Goal: Task Accomplishment & Management: Complete application form

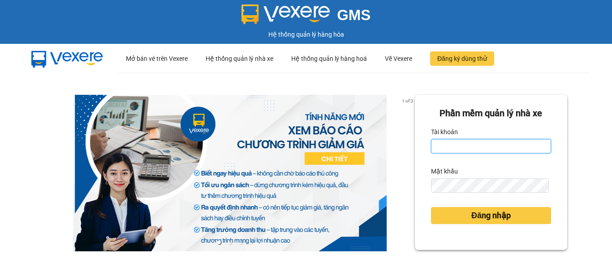
click at [461, 143] on input "Tài khoản" at bounding box center [491, 146] width 120 height 14
type input "phuongbc.phucxuyen"
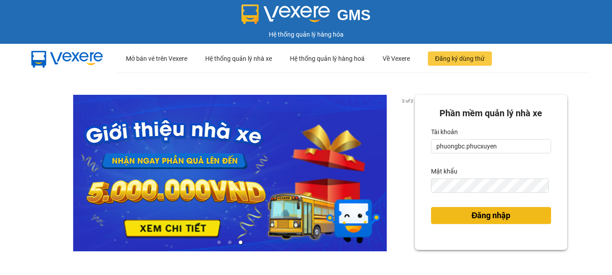
click at [488, 219] on span "Đăng nhập" at bounding box center [490, 216] width 39 height 13
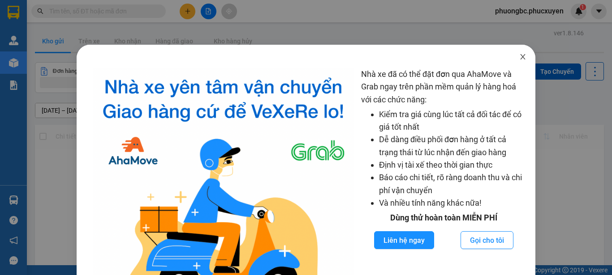
click at [519, 56] on icon "close" at bounding box center [522, 56] width 7 height 7
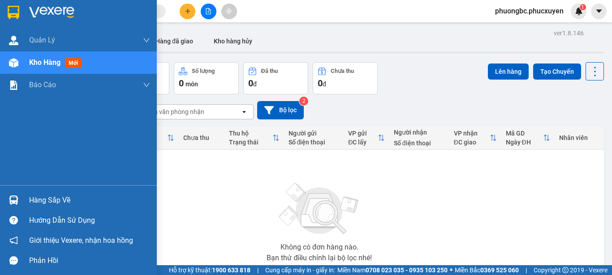
click at [47, 202] on div "Hàng sắp về" at bounding box center [89, 200] width 121 height 13
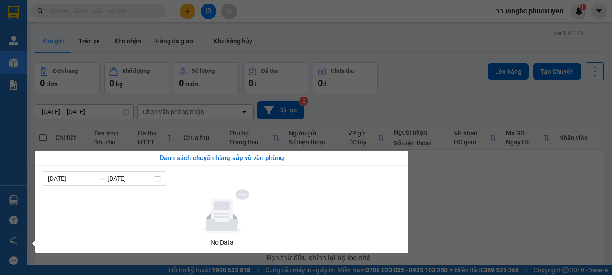
click at [463, 204] on section "Kết quả tìm kiếm ( 0 ) Bộ lọc No Data phuongbc.phucxuyen 1 [PERSON_NAME] lý gia…" at bounding box center [306, 137] width 612 height 275
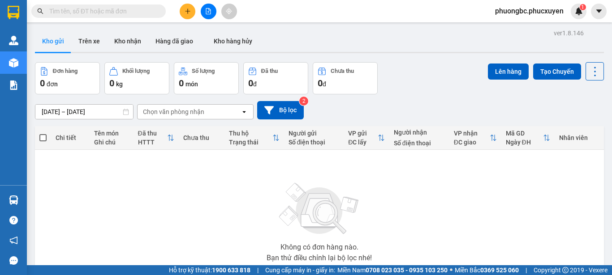
click at [254, 222] on div "Không có đơn hàng nào. Bạn thử điều chỉnh lại bộ lọc nhé!" at bounding box center [319, 220] width 560 height 134
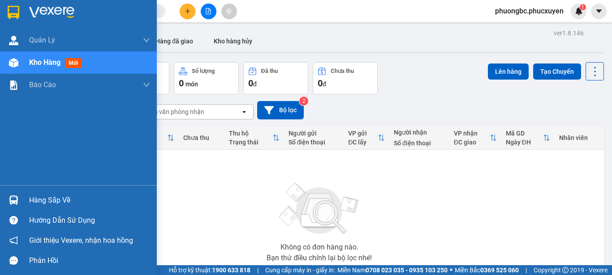
click at [45, 200] on div "Hàng sắp về" at bounding box center [89, 200] width 121 height 13
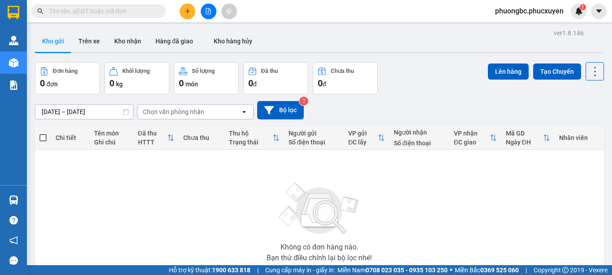
click at [488, 232] on section "Kết quả tìm kiếm ( 0 ) Bộ lọc No Data phuongbc.phucxuyen 1 [PERSON_NAME] lý gia…" at bounding box center [306, 137] width 612 height 275
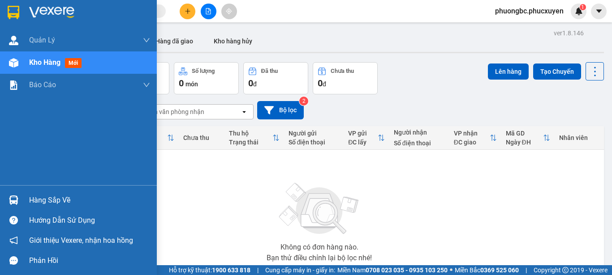
click at [44, 197] on div "Hàng sắp về" at bounding box center [89, 200] width 121 height 13
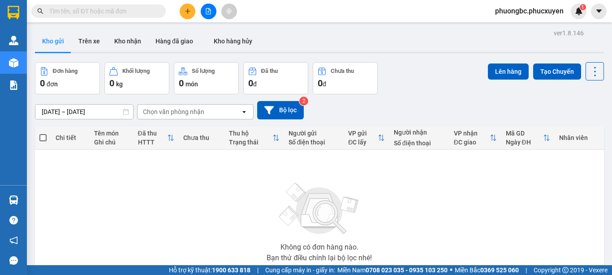
click at [468, 205] on section "Kết quả tìm kiếm ( 0 ) Bộ lọc No Data phuongbc.phucxuyen 1 [PERSON_NAME] lý gia…" at bounding box center [306, 137] width 612 height 275
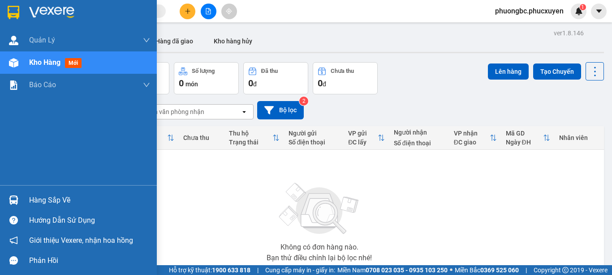
click at [41, 200] on div "Hàng sắp về" at bounding box center [89, 200] width 121 height 13
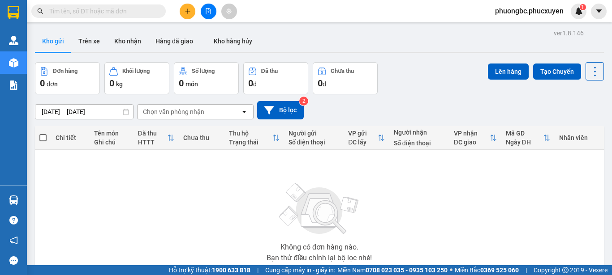
click at [445, 207] on section "Kết quả tìm kiếm ( 0 ) Bộ lọc No Data phuongbc.phucxuyen 1 [PERSON_NAME] lý gia…" at bounding box center [306, 137] width 612 height 275
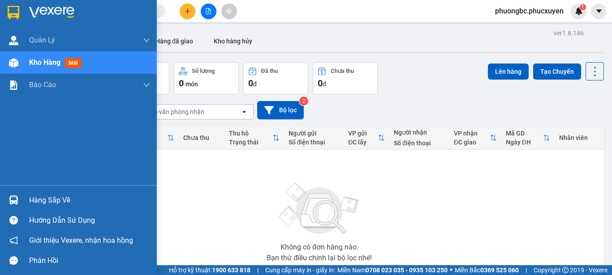
click at [36, 200] on div "Hàng sắp về" at bounding box center [89, 200] width 121 height 13
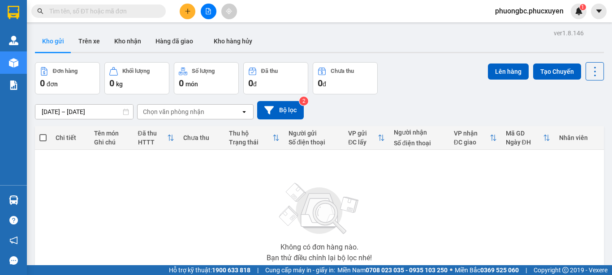
click at [459, 209] on section "Kết quả tìm kiếm ( 0 ) Bộ lọc No Data phuongbc.phucxuyen 1 [PERSON_NAME] lý gia…" at bounding box center [306, 137] width 612 height 275
click at [129, 43] on button "Kho nhận" at bounding box center [127, 40] width 41 height 21
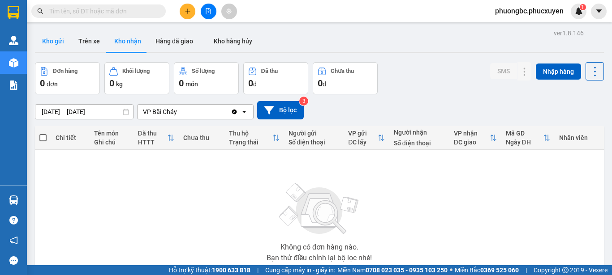
click at [52, 41] on button "Kho gửi" at bounding box center [53, 40] width 36 height 21
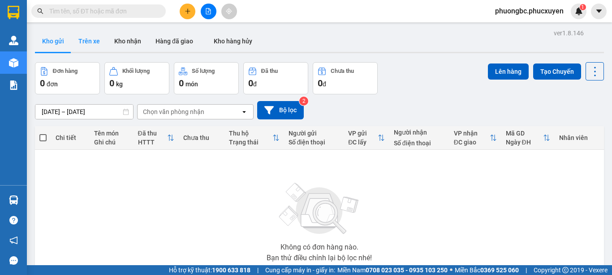
click at [86, 38] on button "Trên xe" at bounding box center [89, 40] width 36 height 21
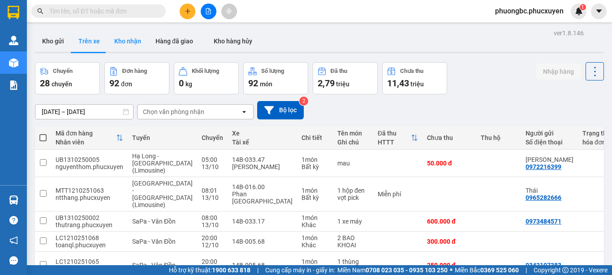
click at [125, 39] on button "Kho nhận" at bounding box center [127, 40] width 41 height 21
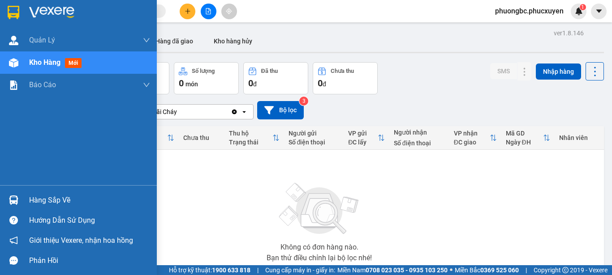
click at [45, 197] on div "Hàng sắp về" at bounding box center [89, 200] width 121 height 13
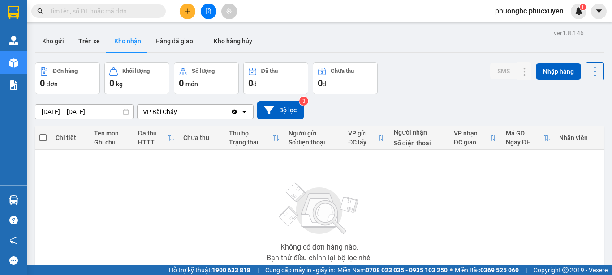
click at [451, 212] on section "Kết quả tìm kiếm ( 0 ) Bộ lọc No Data phuongbc.phucxuyen 1 [PERSON_NAME] lý gia…" at bounding box center [306, 137] width 612 height 275
click at [53, 42] on button "Kho gửi" at bounding box center [53, 40] width 36 height 21
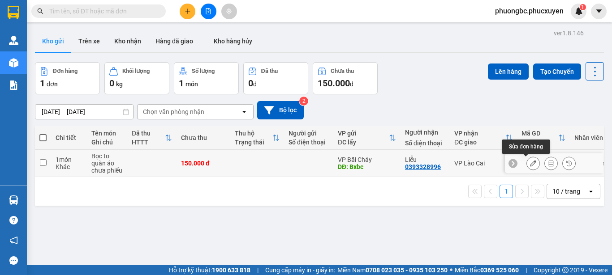
click at [530, 164] on icon at bounding box center [533, 163] width 6 height 6
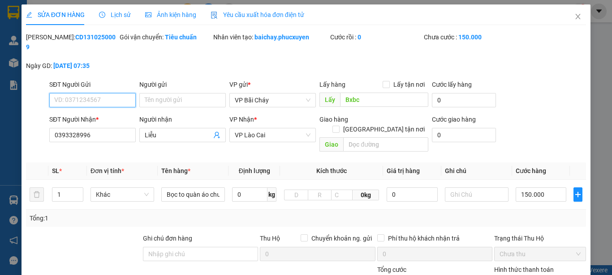
type input "Bxbc"
type input "0393328996"
type input "Liễu"
type input "0"
type input "150.000"
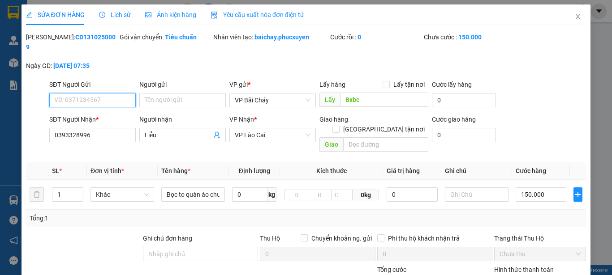
type input "150.000"
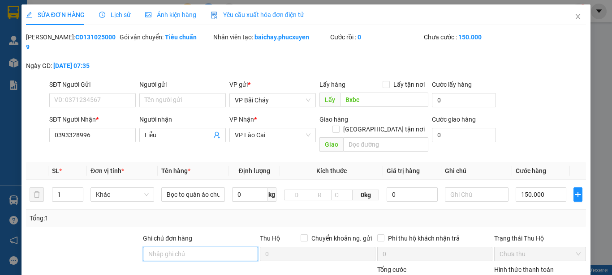
click at [185, 247] on input "Ghi chú đơn hàng" at bounding box center [200, 254] width 115 height 14
type input "c"
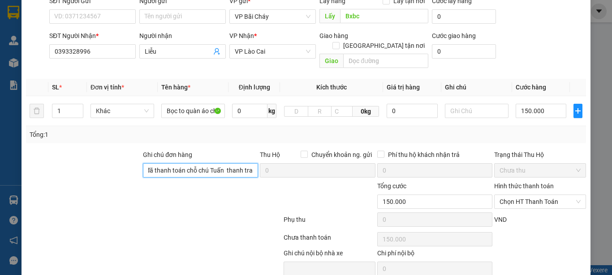
scroll to position [90, 0]
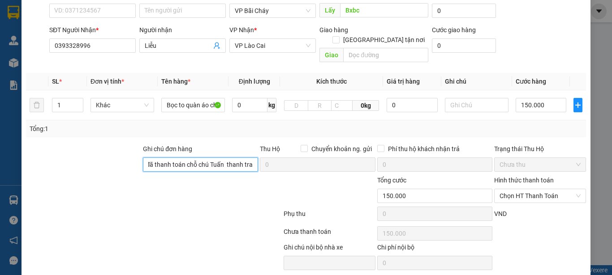
type input "lấy cước đã thanh toán chỗ chú Tuấn thanh tra"
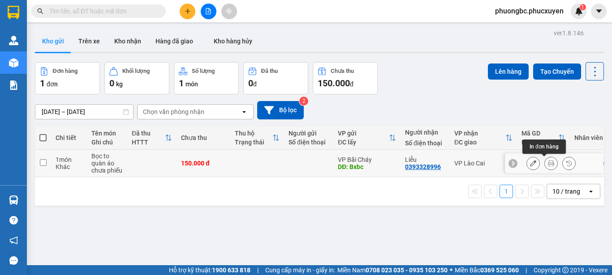
click at [548, 162] on icon at bounding box center [551, 163] width 6 height 6
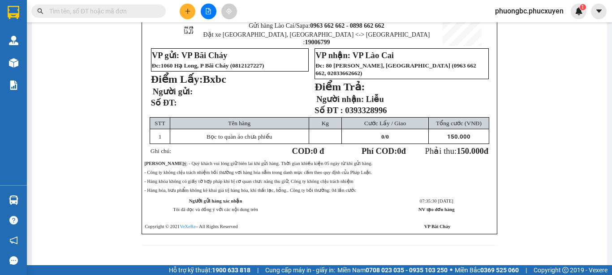
scroll to position [45, 0]
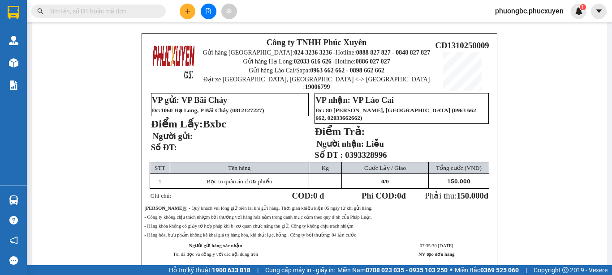
click at [556, 97] on div "Công ty TNHH Phúc Xuyên Gửi hàng [GEOGRAPHIC_DATA]: 024 3236 3236 - Hotline: 08…" at bounding box center [319, 167] width 553 height 268
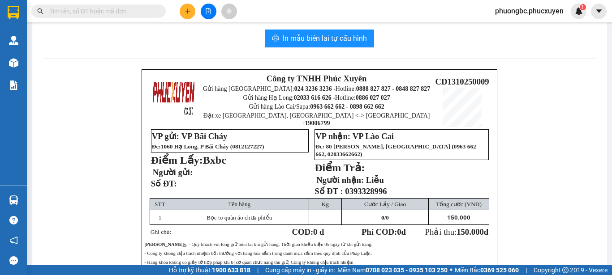
scroll to position [0, 0]
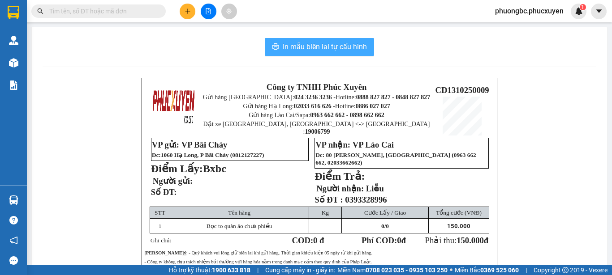
click at [306, 45] on span "In mẫu biên lai tự cấu hình" at bounding box center [325, 46] width 84 height 11
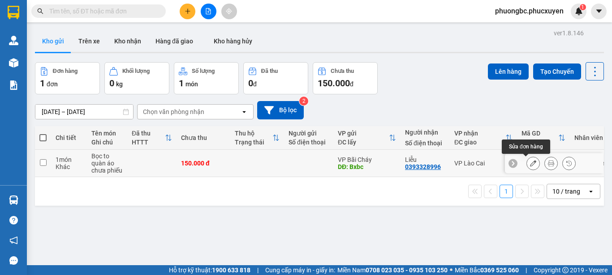
click at [530, 163] on icon at bounding box center [533, 163] width 6 height 6
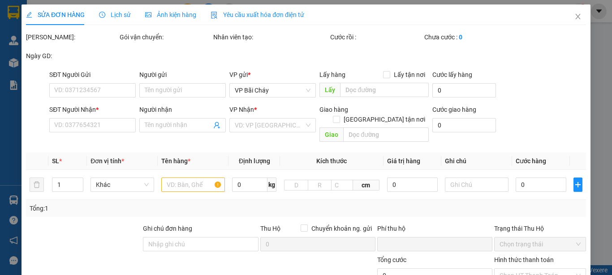
type input "Bxbc"
type input "0393328996"
type input "Liễu"
type input "lấy cước đã thanh toán chỗ chú Tuấn thanh tra"
type input "0"
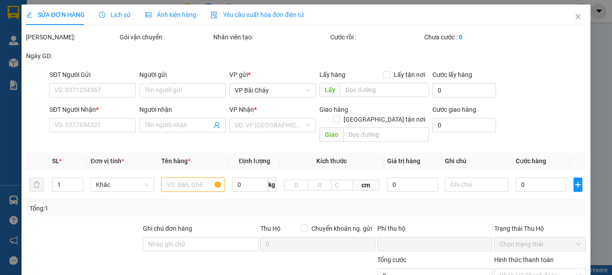
type input "150.000"
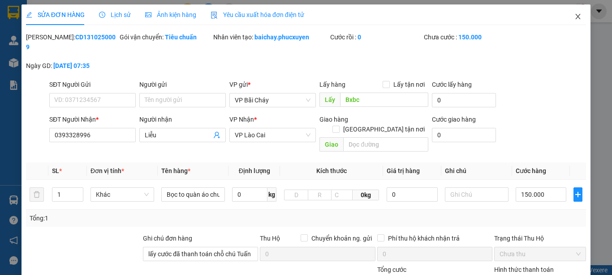
click at [574, 15] on icon "close" at bounding box center [577, 16] width 7 height 7
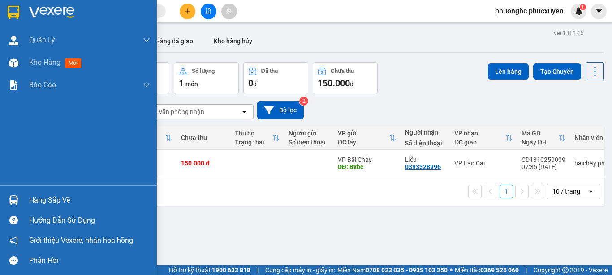
click at [41, 200] on div "Hàng sắp về" at bounding box center [89, 200] width 121 height 13
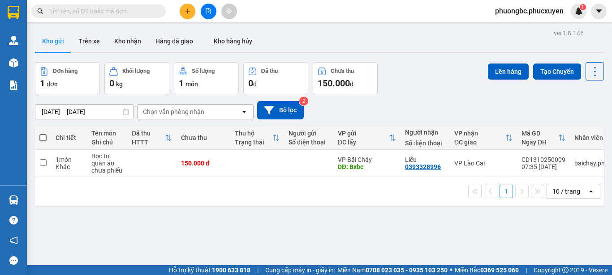
click at [459, 232] on section "Kết quả tìm kiếm ( 0 ) Bộ lọc No Data phuongbc.phucxuyen 1 [PERSON_NAME] lý gia…" at bounding box center [306, 137] width 612 height 275
click at [548, 166] on icon at bounding box center [551, 163] width 6 height 6
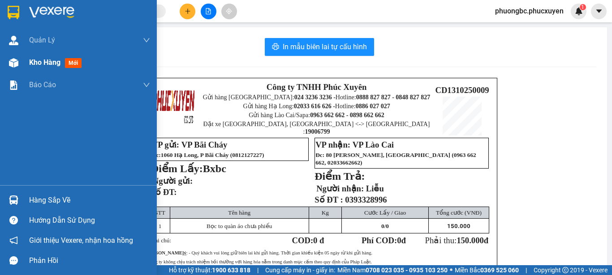
click at [43, 60] on span "Kho hàng" at bounding box center [44, 62] width 31 height 9
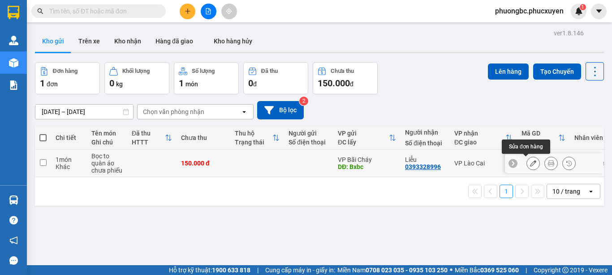
click at [530, 165] on icon at bounding box center [533, 163] width 6 height 6
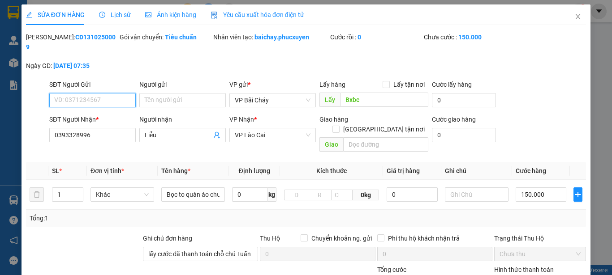
type input "Bxbc"
type input "0393328996"
type input "Liễu"
type input "lấy cước đã thanh toán chỗ chú Tuấn thanh tra"
type input "0"
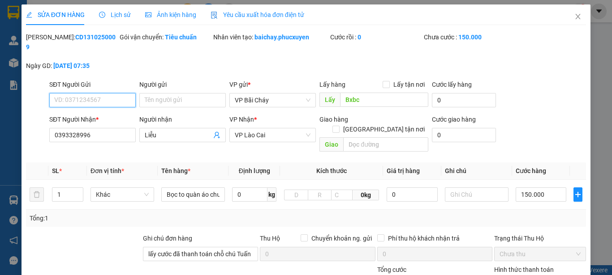
type input "150.000"
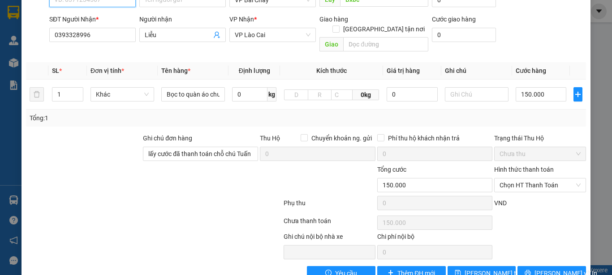
scroll to position [103, 0]
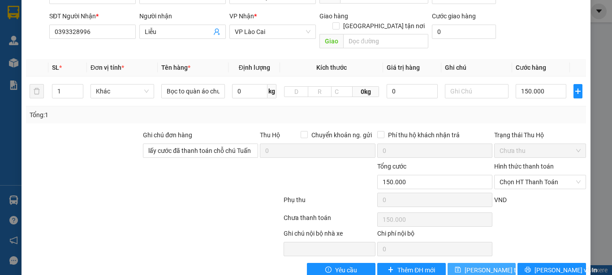
click at [471, 266] on span "[PERSON_NAME] thay đổi" at bounding box center [500, 271] width 72 height 10
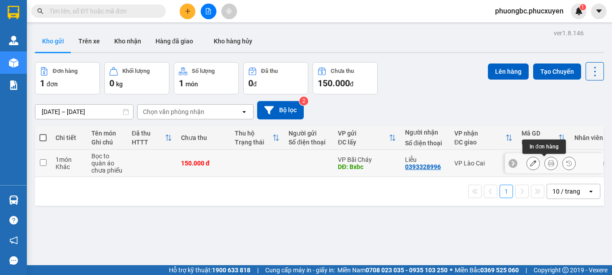
click at [548, 163] on icon at bounding box center [551, 163] width 6 height 6
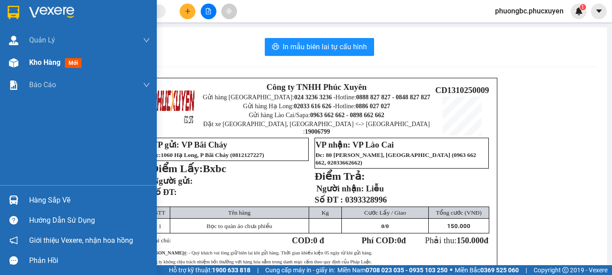
click at [47, 61] on span "Kho hàng" at bounding box center [44, 62] width 31 height 9
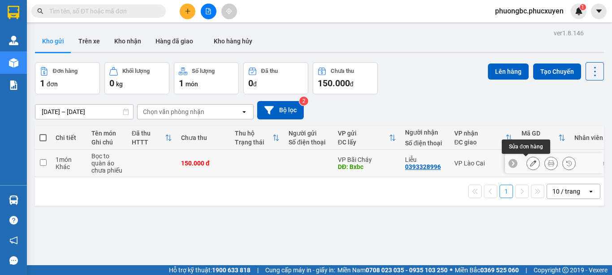
click at [530, 163] on icon at bounding box center [533, 163] width 6 height 6
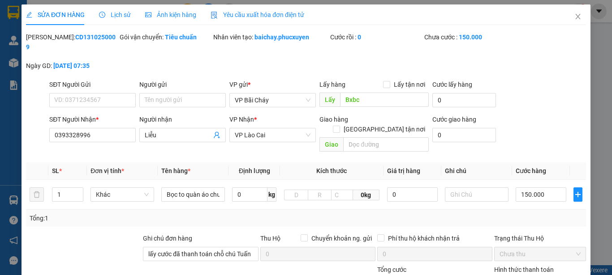
type input "Bxbc"
type input "0393328996"
type input "Liễu"
type input "lấy cước đã thanh toán chỗ chú Tuấn thanh tra"
type input "0"
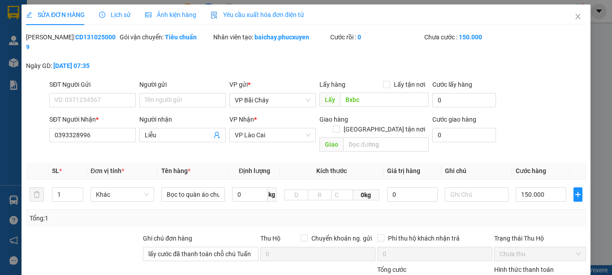
type input "150.000"
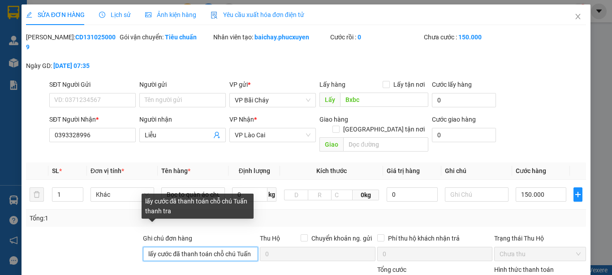
scroll to position [0, 28]
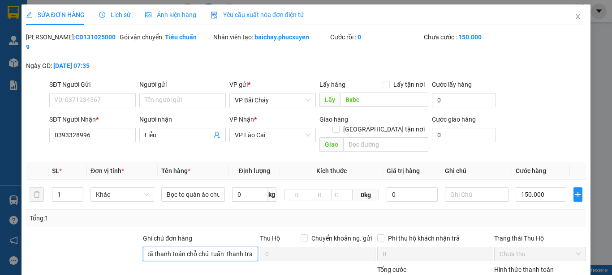
click at [320, 239] on div "Ghi chú đơn hàng lấy cước đã thanh toán chỗ chú Tuấn thanh tra Thu Hộ Chuyển kh…" at bounding box center [305, 249] width 561 height 31
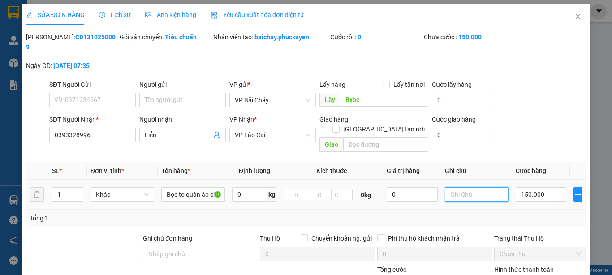
click at [455, 188] on input "text" at bounding box center [477, 195] width 64 height 14
paste input "lấy cước đã thanh toán chỗ chú Tuấn thanh tra"
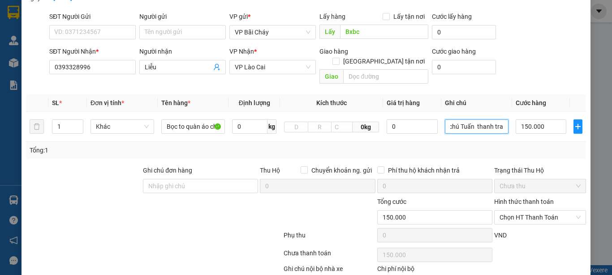
scroll to position [90, 0]
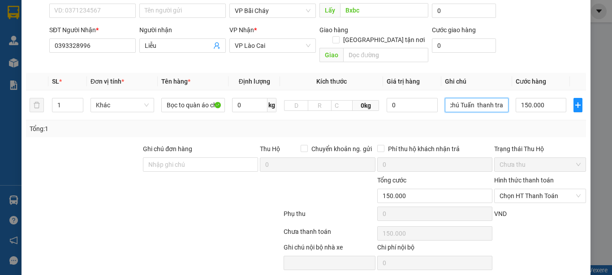
type input "lấy cước đã thanh toán chỗ chú Tuấn thanh tra"
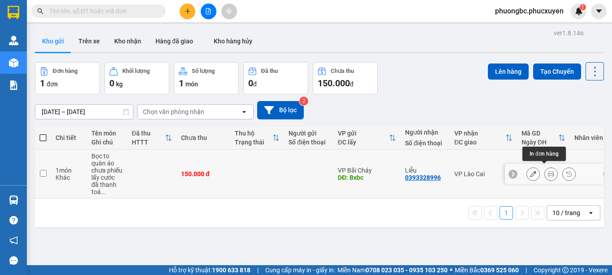
click at [548, 171] on icon at bounding box center [551, 174] width 6 height 6
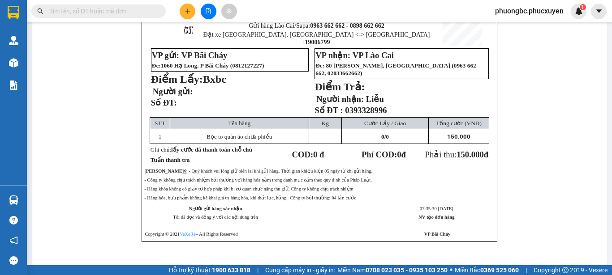
scroll to position [45, 0]
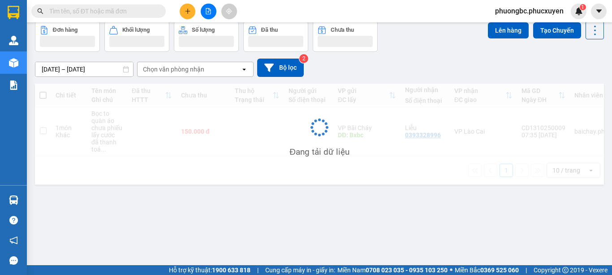
scroll to position [41, 0]
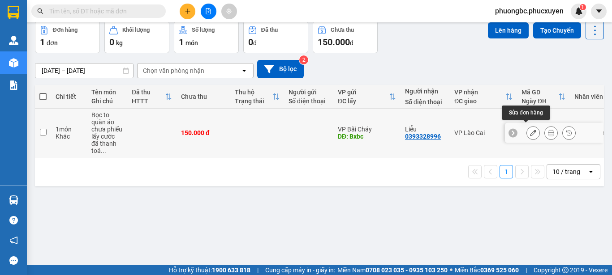
click at [530, 130] on icon at bounding box center [533, 133] width 6 height 6
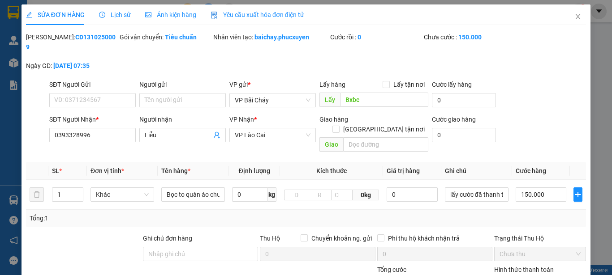
type input "Bxbc"
type input "0393328996"
type input "Liễu"
type input "0"
type input "150.000"
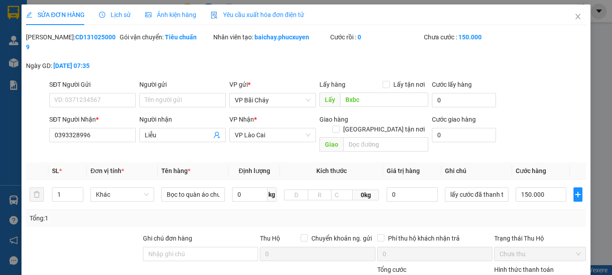
type input "150.000"
click at [574, 14] on icon "close" at bounding box center [577, 16] width 7 height 7
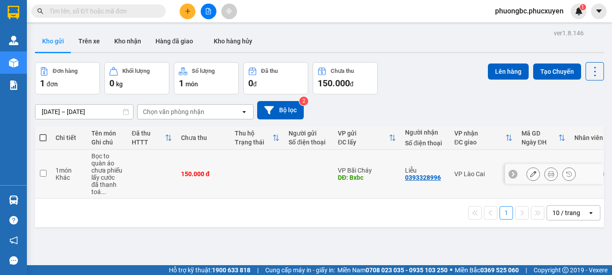
click at [43, 170] on input "checkbox" at bounding box center [43, 173] width 7 height 7
checkbox input "true"
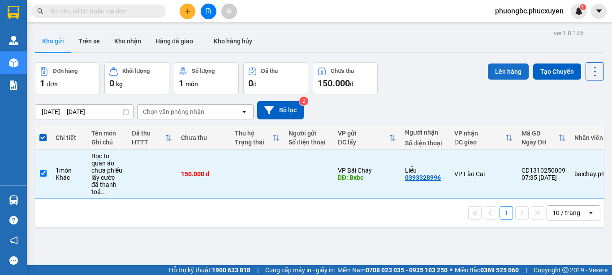
click at [505, 72] on button "Lên hàng" at bounding box center [508, 72] width 41 height 16
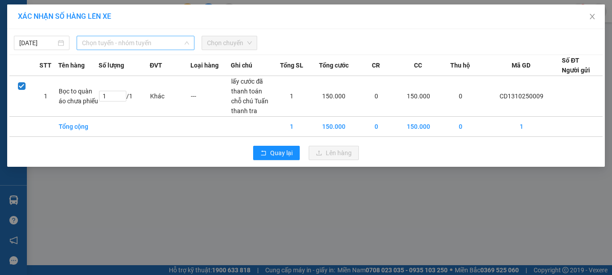
click at [165, 41] on span "Chọn tuyến - nhóm tuyến" at bounding box center [135, 42] width 107 height 13
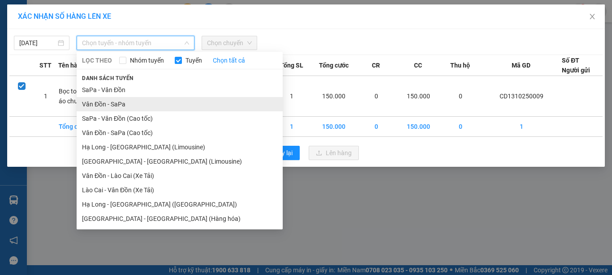
click at [96, 104] on li "Vân Đồn - SaPa" at bounding box center [180, 104] width 206 height 14
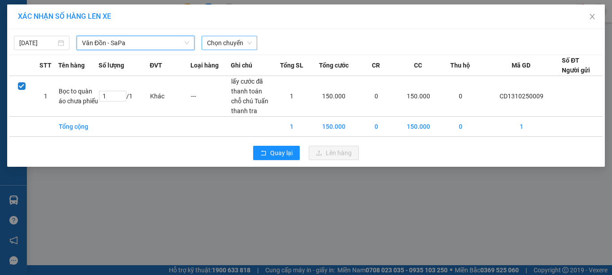
click at [236, 43] on span "Chọn chuyến" at bounding box center [229, 42] width 45 height 13
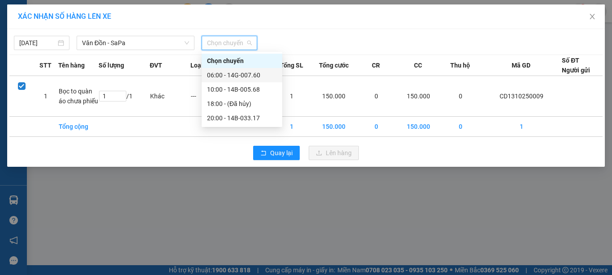
click at [236, 75] on div "06:00 - 14G-007.60" at bounding box center [242, 75] width 70 height 10
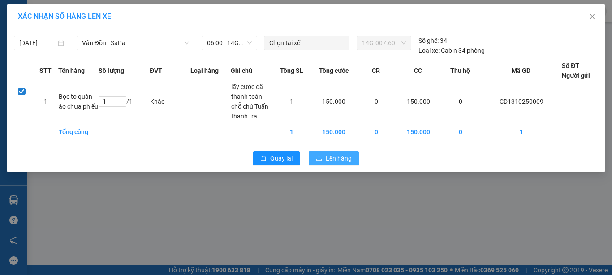
click at [338, 160] on span "Lên hàng" at bounding box center [339, 159] width 26 height 10
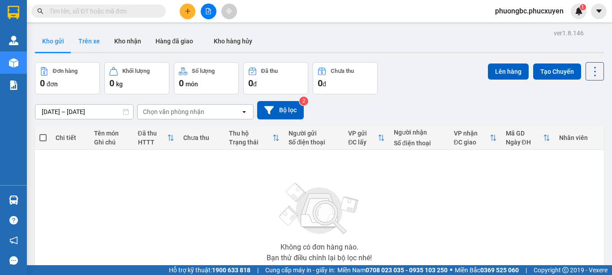
click at [93, 41] on button "Trên xe" at bounding box center [89, 40] width 36 height 21
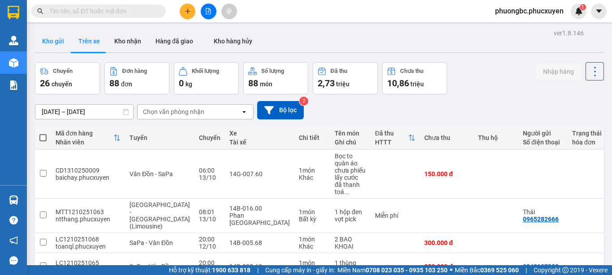
click at [54, 40] on button "Kho gửi" at bounding box center [53, 40] width 36 height 21
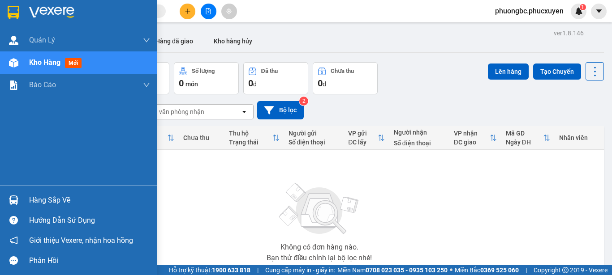
click at [48, 201] on div "Hàng sắp về" at bounding box center [89, 200] width 121 height 13
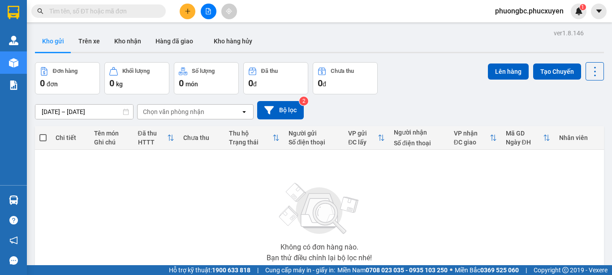
click at [469, 222] on section "Kết quả tìm kiếm ( 0 ) Bộ lọc No Data phuongbc.phucxuyen 1 [PERSON_NAME] lý gia…" at bounding box center [306, 137] width 612 height 275
click at [120, 41] on button "Kho nhận" at bounding box center [127, 40] width 41 height 21
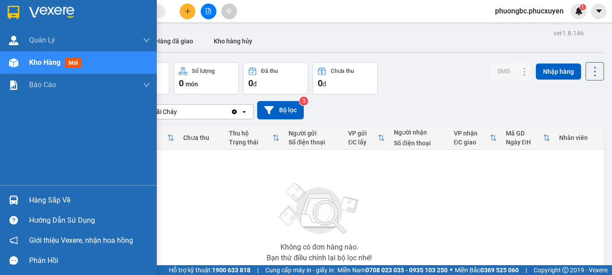
click at [57, 198] on div "Hàng sắp về" at bounding box center [89, 200] width 121 height 13
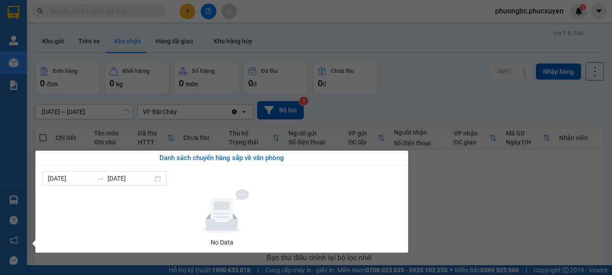
click at [459, 225] on section "Kết quả tìm kiếm ( 0 ) Bộ lọc No Data phuongbc.phucxuyen 1 [PERSON_NAME] lý gia…" at bounding box center [306, 137] width 612 height 275
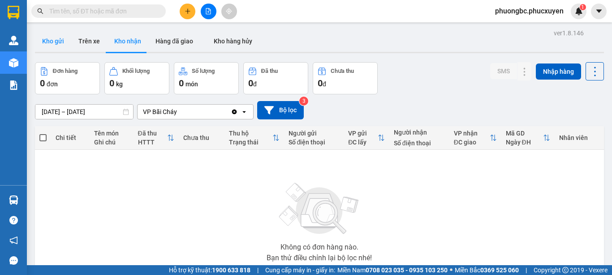
click at [54, 41] on button "Kho gửi" at bounding box center [53, 40] width 36 height 21
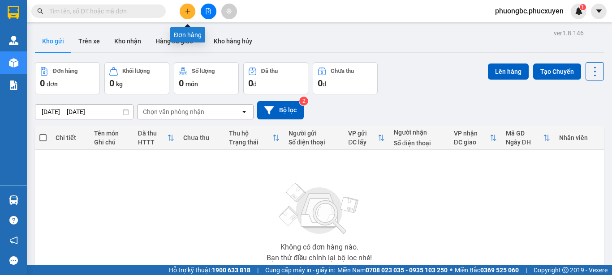
click at [185, 11] on icon "plus" at bounding box center [187, 11] width 5 height 0
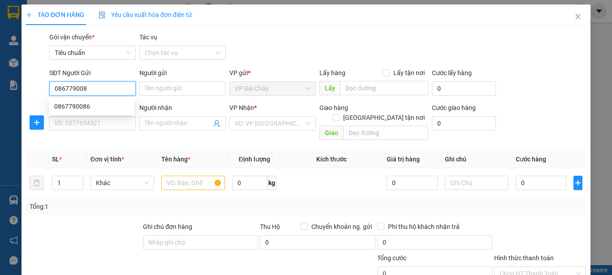
type input "0867790086"
click at [84, 108] on div "0867790086" at bounding box center [91, 107] width 75 height 10
checkbox input "true"
type input "Ks Phát Linh, [PERSON_NAME], Hùng Thắng"
type input "30.000"
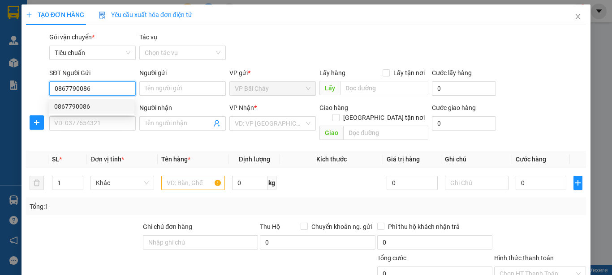
type input "30.000"
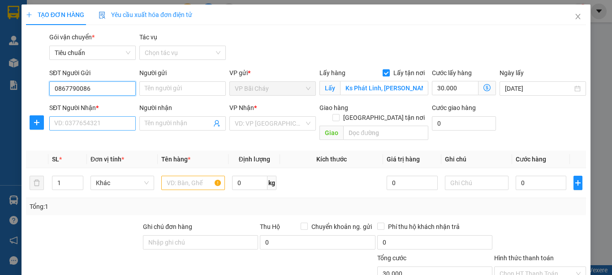
type input "0867790086"
click at [99, 123] on input "SĐT Người Nhận *" at bounding box center [92, 123] width 86 height 14
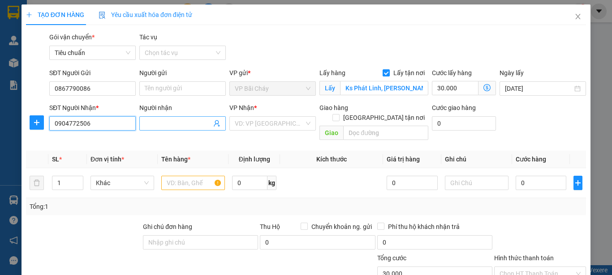
type input "0904772506"
click at [154, 123] on input "Người nhận" at bounding box center [178, 124] width 67 height 10
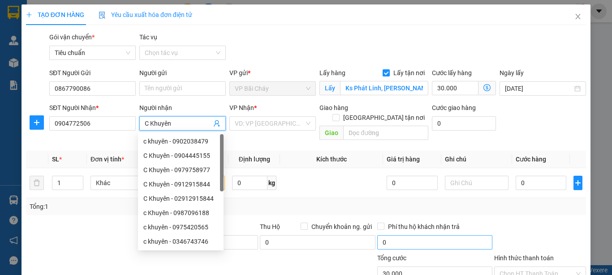
type input "C Khuyên"
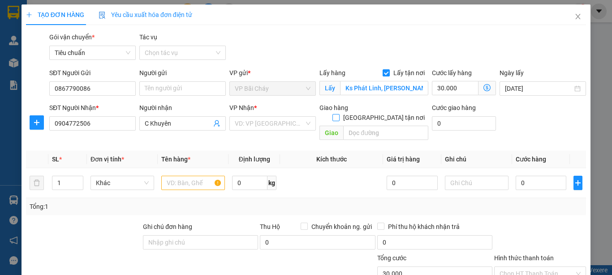
click at [338, 114] on input "[GEOGRAPHIC_DATA] tận nơi" at bounding box center [335, 117] width 6 height 6
checkbox input "true"
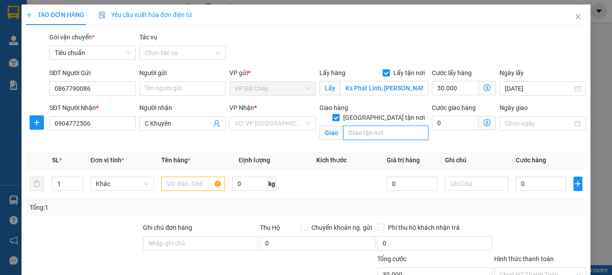
click at [354, 126] on input "text" at bounding box center [385, 133] width 85 height 14
click at [354, 126] on input "Toà căn 2005" at bounding box center [385, 133] width 85 height 14
click at [378, 126] on input "căn 2005" at bounding box center [385, 133] width 85 height 14
type input "căn 2005, toà B1 cc HDMon, Hàm Nghi, [PERSON_NAME] , HN"
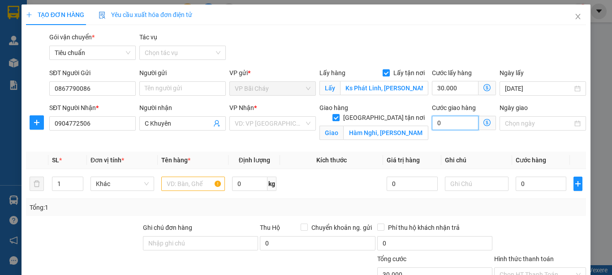
scroll to position [0, 0]
click at [446, 123] on input "0" at bounding box center [455, 123] width 47 height 14
type input "30.005"
type input "5"
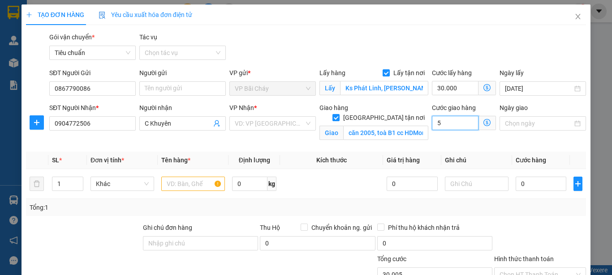
type input "30.050"
type input "50"
type input "80.000"
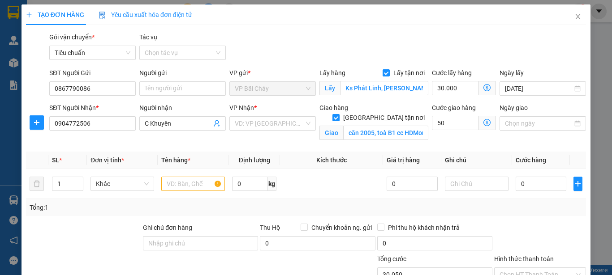
type input "50.000"
click at [476, 43] on div "Gói vận chuyển * Tiêu chuẩn Tác vụ Chọn tác vụ" at bounding box center [317, 47] width 540 height 31
click at [454, 88] on input "30.000" at bounding box center [455, 88] width 47 height 14
type input "4"
type input "50.004"
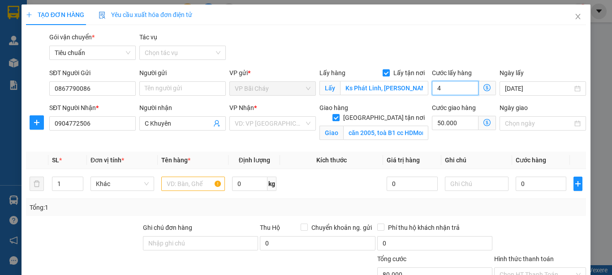
type input "50.004"
type input "50.040"
type input "40"
type input "90.000"
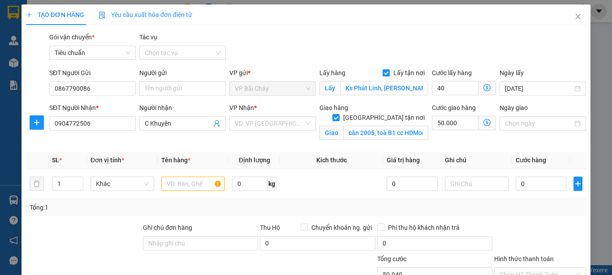
type input "90.000"
type input "40.000"
click at [559, 57] on div "Gói vận chuyển * Tiêu chuẩn Tác vụ Chọn tác vụ" at bounding box center [317, 47] width 540 height 31
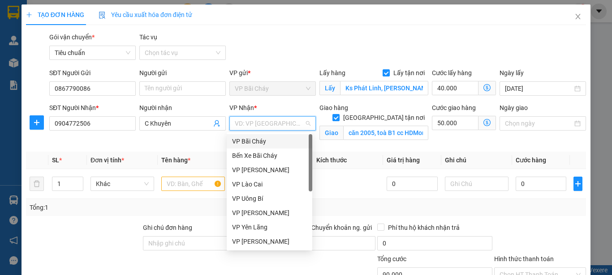
click at [257, 125] on input "search" at bounding box center [269, 123] width 69 height 13
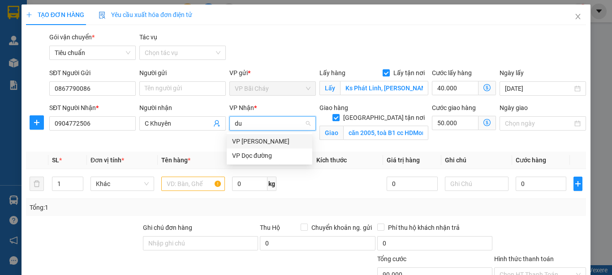
type input "duo"
click at [252, 142] on div "VP [PERSON_NAME]" at bounding box center [269, 142] width 75 height 10
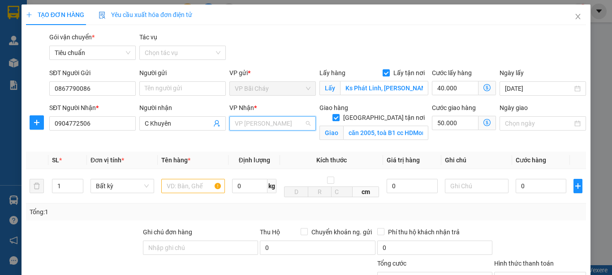
scroll to position [129, 0]
click at [534, 31] on div "TẠO ĐƠN HÀNG Yêu cầu xuất hóa đơn điện tử Transit Pickup Surcharge Ids Transit …" at bounding box center [306, 189] width 560 height 370
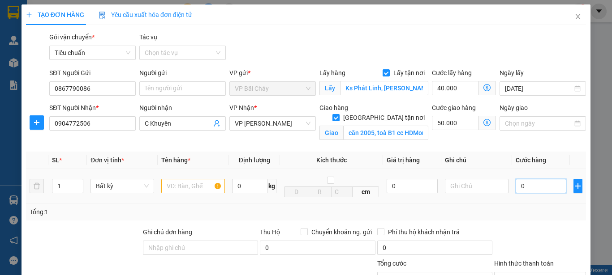
click at [524, 188] on input "0" at bounding box center [540, 186] width 51 height 14
type input "4"
type input "90.004"
type input "40"
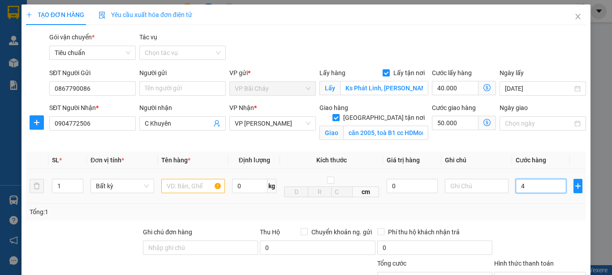
type input "90.040"
type input "40.000"
type input "130.000"
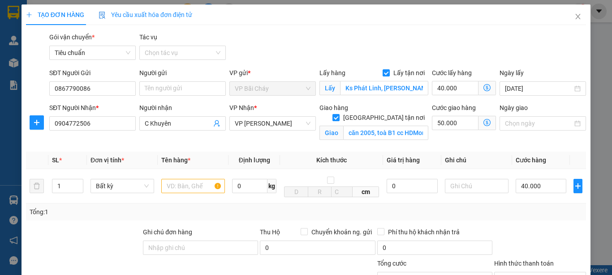
click at [525, 213] on div "Tổng: 1" at bounding box center [306, 212] width 553 height 10
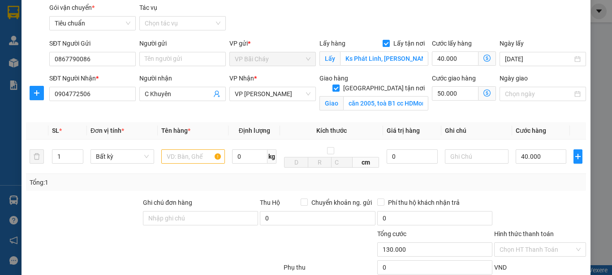
scroll to position [45, 0]
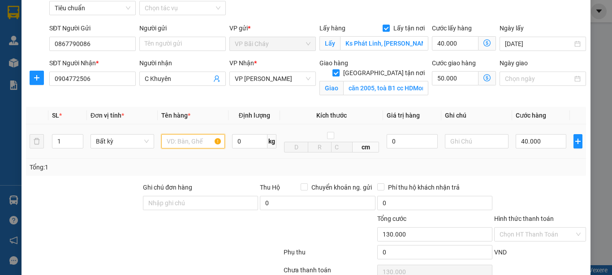
click at [176, 140] on input "text" at bounding box center [193, 141] width 64 height 14
type input "1 bọc trắng"
click at [95, 183] on div at bounding box center [83, 198] width 117 height 31
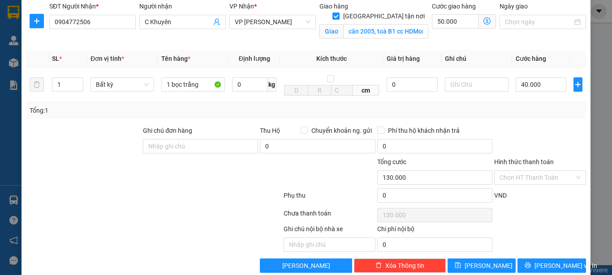
scroll to position [117, 0]
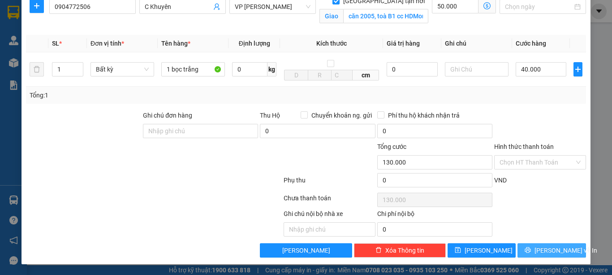
click at [552, 250] on span "[PERSON_NAME] và In" at bounding box center [565, 251] width 63 height 10
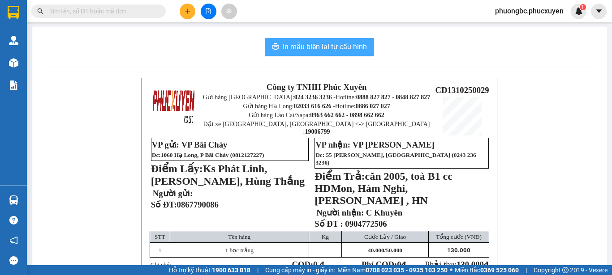
click at [308, 45] on span "In mẫu biên lai tự cấu hình" at bounding box center [325, 46] width 84 height 11
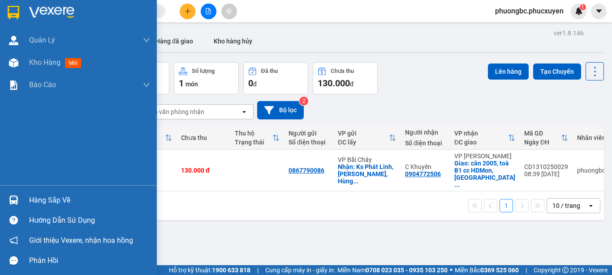
click at [60, 199] on div "Hàng sắp về" at bounding box center [89, 200] width 121 height 13
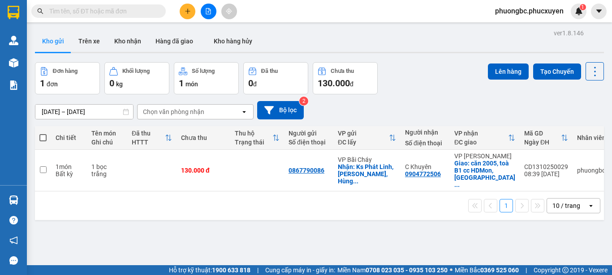
click at [454, 243] on section "Kết quả tìm kiếm ( 0 ) Bộ lọc No Data phuongbc.phucxuyen 1 [PERSON_NAME] lý gia…" at bounding box center [306, 137] width 612 height 275
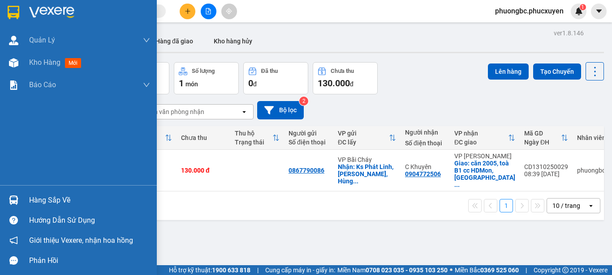
click at [35, 200] on div "Hàng sắp về" at bounding box center [89, 200] width 121 height 13
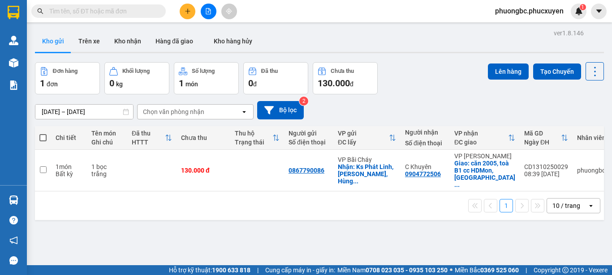
click at [500, 245] on section "Kết quả tìm kiếm ( 0 ) Bộ lọc No Data phuongbc.phucxuyen 1 [PERSON_NAME] lý gia…" at bounding box center [306, 137] width 612 height 275
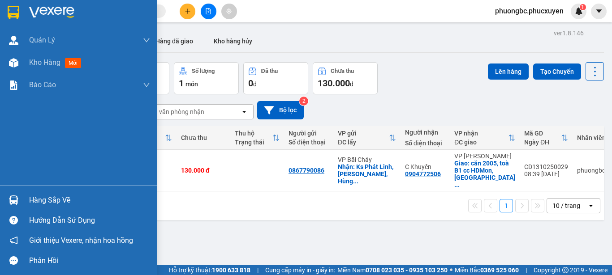
click at [52, 200] on div "Hàng sắp về" at bounding box center [89, 200] width 121 height 13
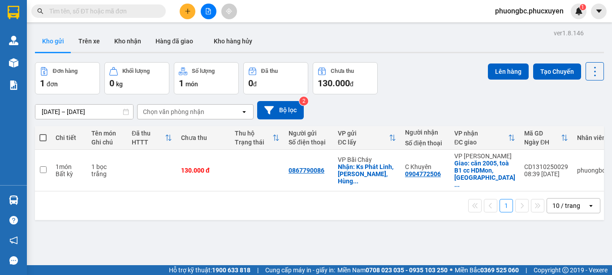
click at [501, 243] on section "Kết quả tìm kiếm ( 0 ) Bộ lọc No Data phuongbc.phucxuyen 1 [PERSON_NAME] lý gia…" at bounding box center [306, 137] width 612 height 275
click at [126, 40] on button "Kho nhận" at bounding box center [127, 40] width 41 height 21
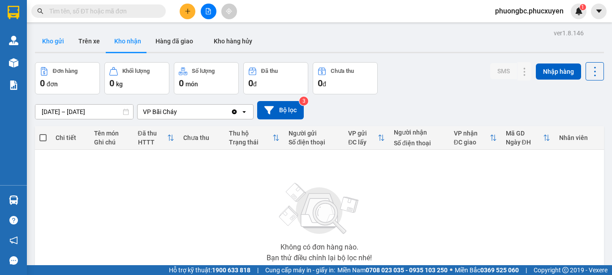
click at [56, 40] on button "Kho gửi" at bounding box center [53, 40] width 36 height 21
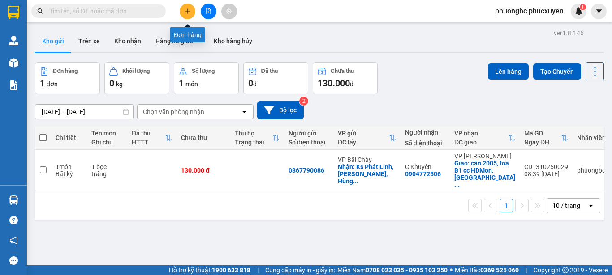
click at [188, 9] on icon "plus" at bounding box center [187, 11] width 0 height 5
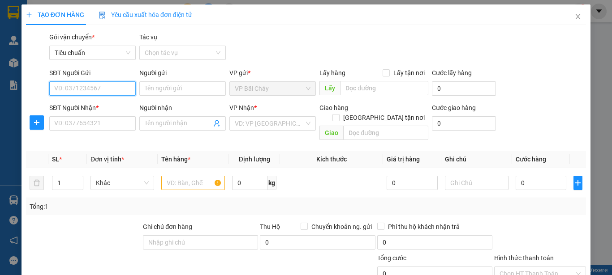
click at [94, 85] on input "SĐT Người Gửi" at bounding box center [92, 88] width 86 height 14
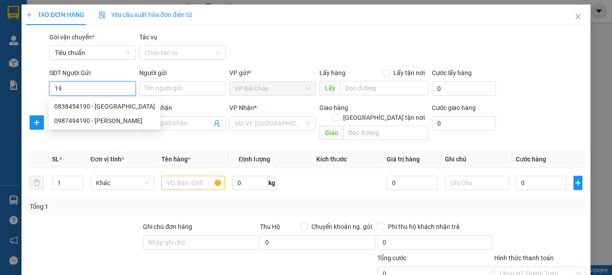
type input "1"
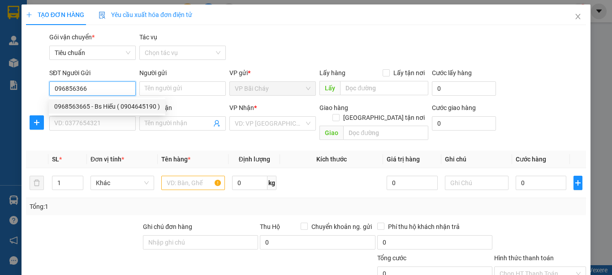
click at [82, 106] on div "0968563665 - Bs Hiếu ( 0904645190 )" at bounding box center [107, 107] width 106 height 10
type input "0968563665"
type input "Bs Hiếu ( 0904645190 )"
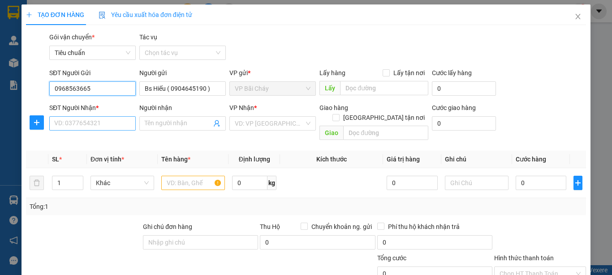
type input "0968563665"
click at [84, 124] on input "SĐT Người Nhận *" at bounding box center [92, 123] width 86 height 14
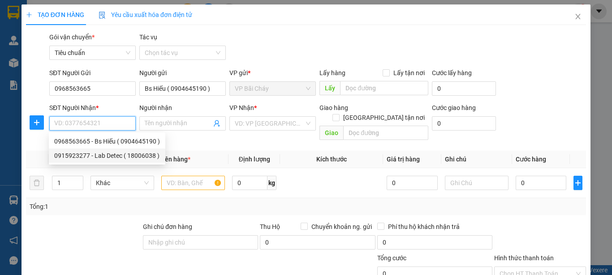
click at [99, 158] on div "0915923277 - Lab Detec ( 18006038 )" at bounding box center [107, 156] width 106 height 10
type input "0915923277"
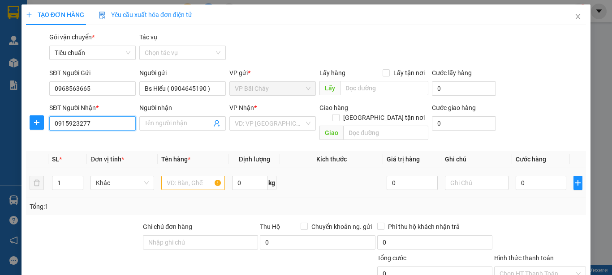
type input "Lab Detec ( 18006038 )"
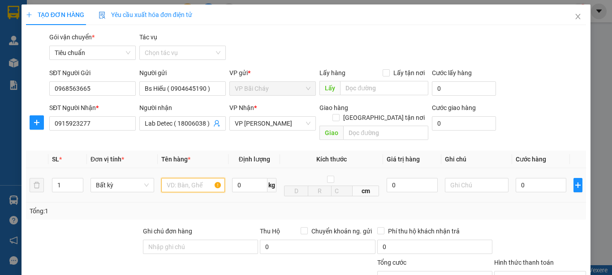
click at [177, 178] on input "text" at bounding box center [193, 185] width 64 height 14
type input "1 mẫu răng"
click at [536, 178] on input "0" at bounding box center [540, 185] width 51 height 14
type input "3"
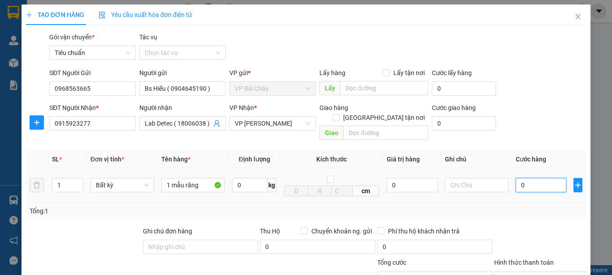
type input "3"
type input "30"
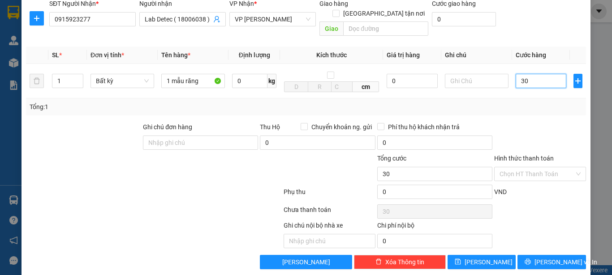
scroll to position [107, 0]
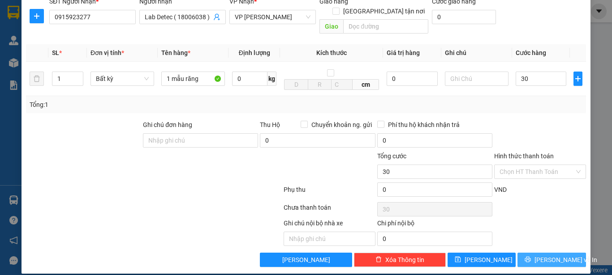
type input "30.000"
click at [542, 255] on span "[PERSON_NAME] và In" at bounding box center [565, 260] width 63 height 10
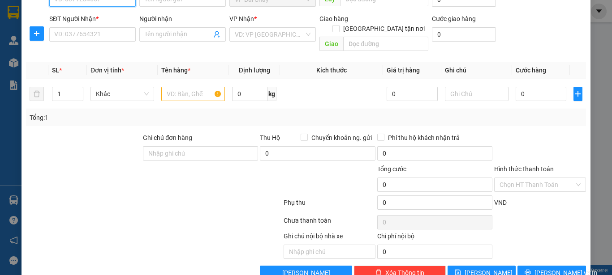
scroll to position [90, 0]
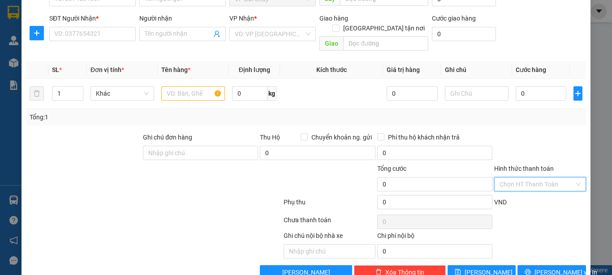
click at [532, 178] on input "Hình thức thanh toán" at bounding box center [536, 184] width 75 height 13
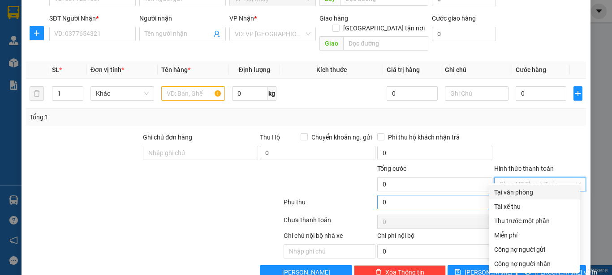
scroll to position [0, 0]
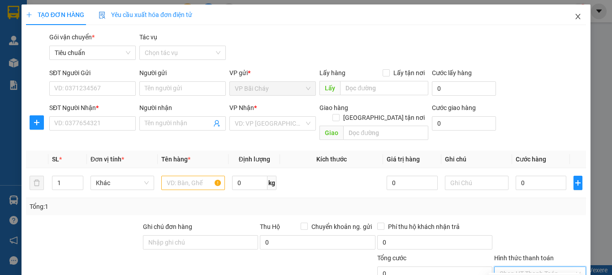
click at [574, 16] on icon "close" at bounding box center [577, 16] width 7 height 7
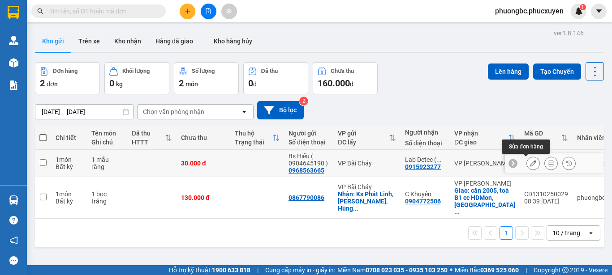
click at [530, 163] on icon at bounding box center [533, 163] width 6 height 6
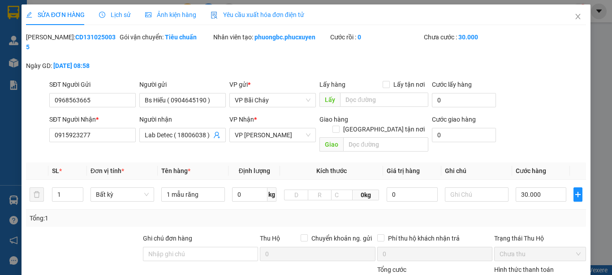
type input "0968563665"
type input "Bs Hiếu ( 0904645190 )"
type input "0915923277"
type input "Lab Detec ( 18006038 )"
type input "0"
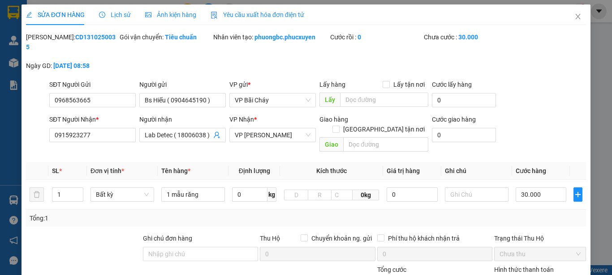
type input "30.000"
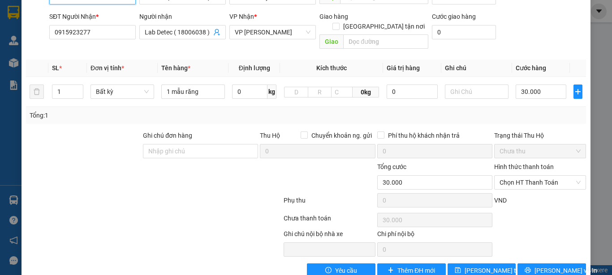
scroll to position [103, 0]
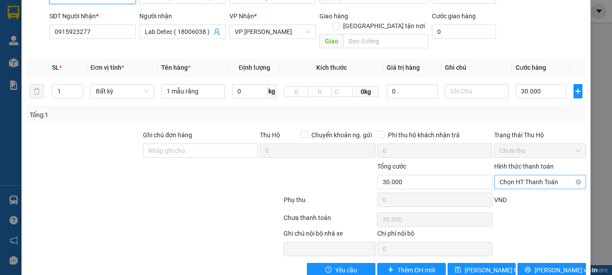
click at [529, 176] on span "Chọn HT Thanh Toán" at bounding box center [539, 182] width 81 height 13
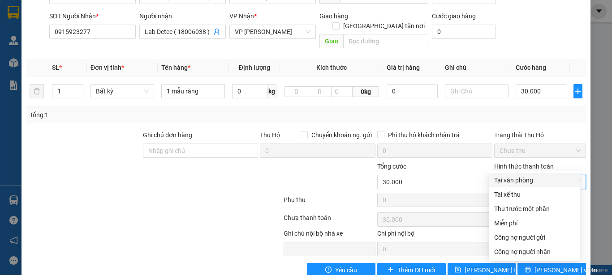
click at [506, 181] on div "Tại văn phòng" at bounding box center [534, 181] width 80 height 10
type input "0"
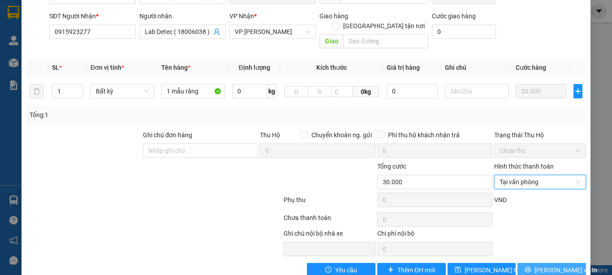
click at [544, 266] on span "[PERSON_NAME] và In" at bounding box center [565, 271] width 63 height 10
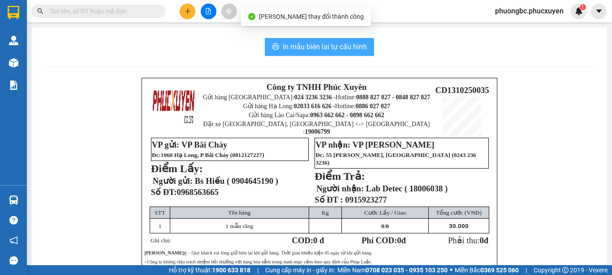
click at [318, 45] on span "In mẫu biên lai tự cấu hình" at bounding box center [325, 46] width 84 height 11
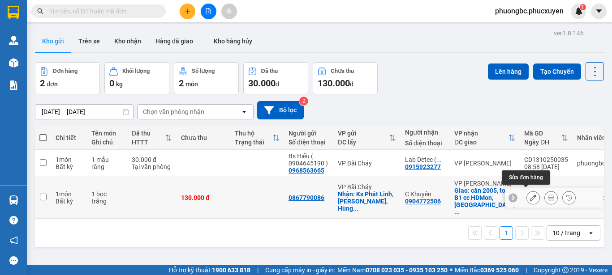
click at [530, 195] on icon at bounding box center [533, 198] width 6 height 6
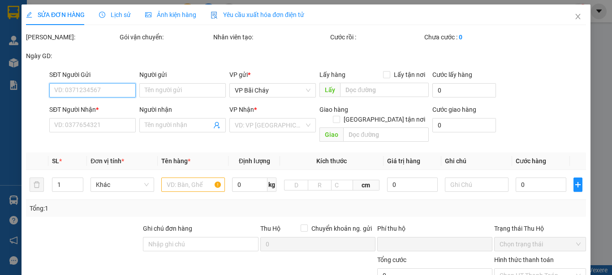
type input "0867790086"
checkbox input "true"
type input "Ks Phát Linh, [PERSON_NAME], Hùng Thắng"
type input "0904772506"
type input "C Khuyên"
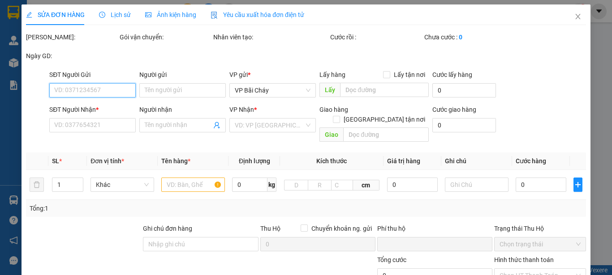
checkbox input "true"
type input "căn 2005, toà B1 cc HDMon, Hàm Nghi, [PERSON_NAME] , HN"
type input "0"
type input "130.000"
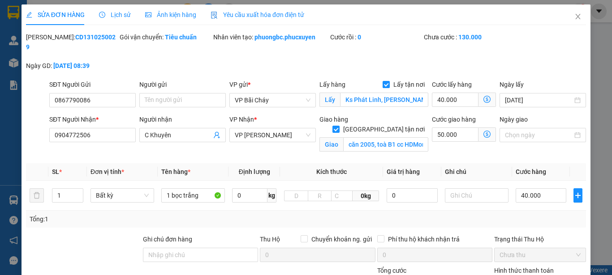
drag, startPoint x: 96, startPoint y: 39, endPoint x: 50, endPoint y: 39, distance: 46.6
click at [50, 39] on div "[PERSON_NAME]: CD1310250029" at bounding box center [72, 42] width 92 height 20
copy b "CD1310250029"
drag, startPoint x: 121, startPoint y: 90, endPoint x: 0, endPoint y: 73, distance: 122.5
click at [0, 73] on div "SỬA ĐƠN HÀNG Lịch sử Ảnh kiện hàng Yêu cầu xuất hóa đơn điện tử Total Paid Fee …" at bounding box center [306, 137] width 612 height 275
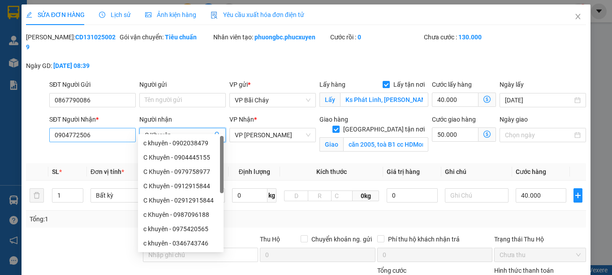
drag, startPoint x: 191, startPoint y: 128, endPoint x: 109, endPoint y: 124, distance: 82.0
click at [109, 124] on div "SĐT Người Nhận * 0904772506 Người nhận C Khuyên VP Nhận * VP [PERSON_NAME] Giao…" at bounding box center [317, 136] width 540 height 42
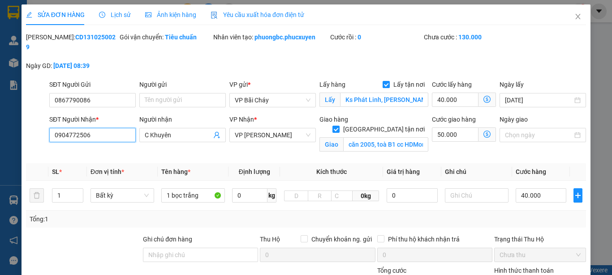
drag, startPoint x: 108, startPoint y: 128, endPoint x: 0, endPoint y: 122, distance: 108.0
click at [0, 122] on div "SỬA ĐƠN HÀNG Lịch sử Ảnh kiện hàng Yêu cầu xuất hóa đơn điện tử Total Paid Fee …" at bounding box center [306, 137] width 612 height 275
click at [574, 17] on icon "close" at bounding box center [577, 16] width 7 height 7
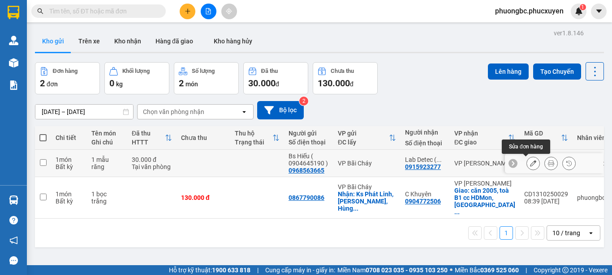
click at [530, 165] on icon at bounding box center [533, 163] width 6 height 6
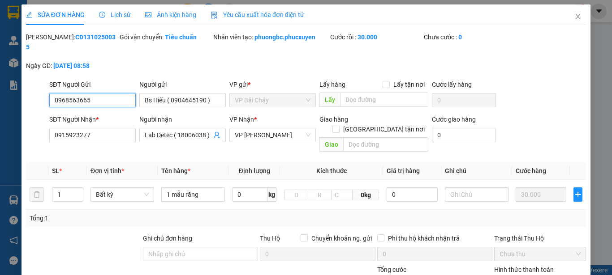
type input "0968563665"
type input "Bs Hiếu ( 0904645190 )"
type input "0915923277"
type input "Lab Detec ( 18006038 )"
type input "0"
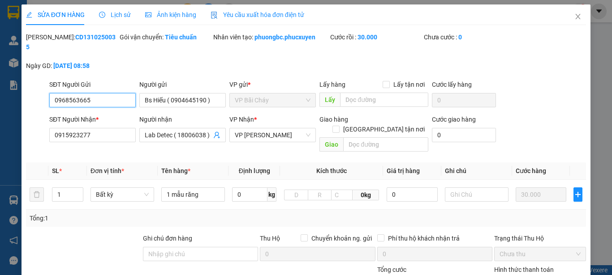
type input "30.000"
drag, startPoint x: 101, startPoint y: 36, endPoint x: 49, endPoint y: 46, distance: 52.9
click at [49, 46] on div "[PERSON_NAME]: CD1310250035" at bounding box center [72, 46] width 94 height 29
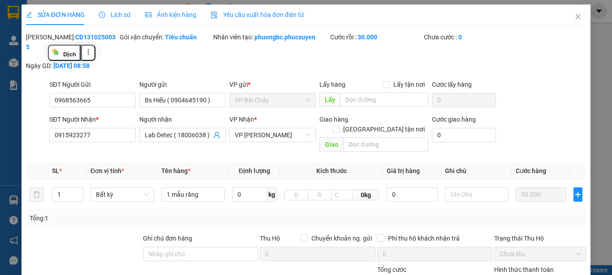
copy b "CD1310250035"
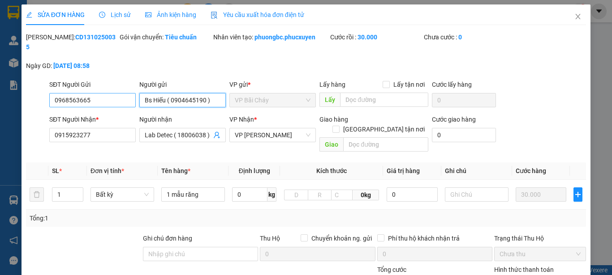
drag, startPoint x: 215, startPoint y: 91, endPoint x: 95, endPoint y: 90, distance: 119.6
click at [95, 90] on div "SĐT Người Gửi 0968563665 Người gửi Bs Hiếu ( 0904645190 ) VP gửi * VP Bãi Cháy …" at bounding box center [317, 95] width 540 height 31
drag, startPoint x: 100, startPoint y: 86, endPoint x: 0, endPoint y: 86, distance: 99.8
click at [0, 86] on div "SỬA ĐƠN HÀNG Lịch sử Ảnh kiện hàng Yêu cầu xuất hóa đơn điện tử Total Paid Fee …" at bounding box center [306, 137] width 612 height 275
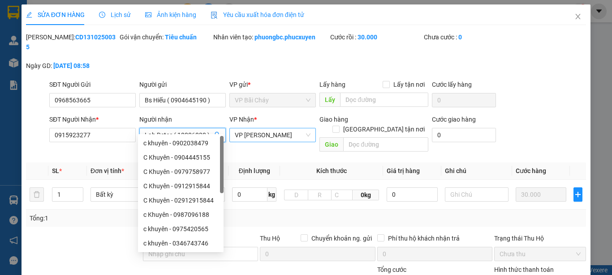
drag, startPoint x: 143, startPoint y: 125, endPoint x: 264, endPoint y: 124, distance: 120.9
click at [264, 124] on div "SĐT Người Nhận * 0915923277 Người nhận Lab Detec ( 18006038 ) VP Nhận * VP [PER…" at bounding box center [317, 135] width 540 height 41
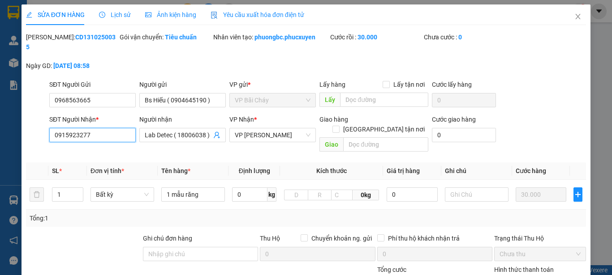
drag, startPoint x: 123, startPoint y: 126, endPoint x: 0, endPoint y: 126, distance: 122.7
click at [0, 126] on div "SỬA ĐƠN HÀNG Lịch sử Ảnh kiện hàng Yêu cầu xuất hóa đơn điện tử Total Paid Fee …" at bounding box center [306, 137] width 612 height 275
click at [575, 16] on icon "close" at bounding box center [577, 16] width 5 height 5
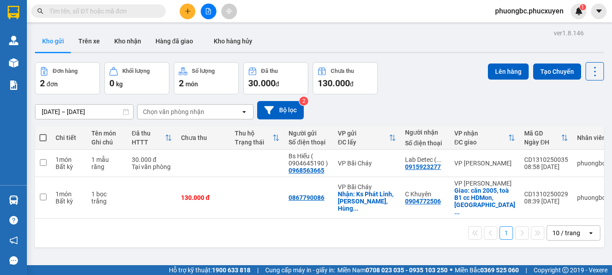
click at [254, 244] on div "1 10 / trang open" at bounding box center [319, 233] width 569 height 29
click at [422, 68] on div "Đơn hàng 2 đơn Khối lượng 0 kg Số lượng 2 món Đã thu 30.000 đ Chưa thu 130.000 …" at bounding box center [319, 78] width 569 height 32
click at [187, 9] on icon "plus" at bounding box center [187, 11] width 6 height 6
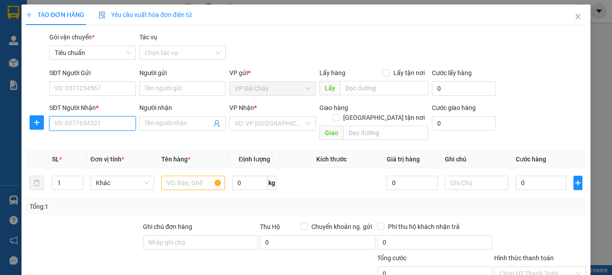
click at [81, 127] on input "SĐT Người Nhận *" at bounding box center [92, 123] width 86 height 14
type input "0859561398"
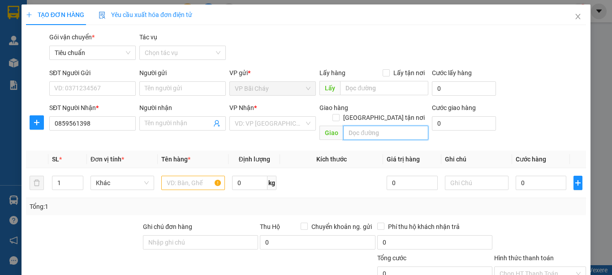
click at [376, 126] on input "text" at bounding box center [385, 133] width 85 height 14
click at [338, 114] on input "[GEOGRAPHIC_DATA] tận nơi" at bounding box center [335, 117] width 6 height 6
checkbox input "true"
click at [359, 126] on input "text" at bounding box center [385, 133] width 85 height 14
type input "Ga cầu Diễn"
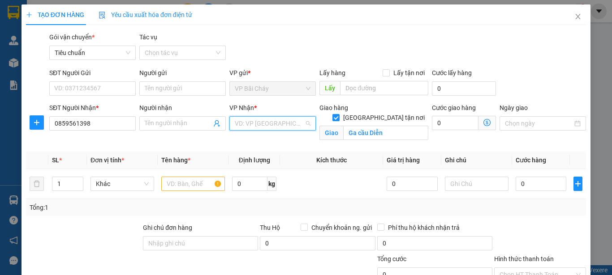
click at [265, 125] on input "search" at bounding box center [269, 123] width 69 height 13
type input "5"
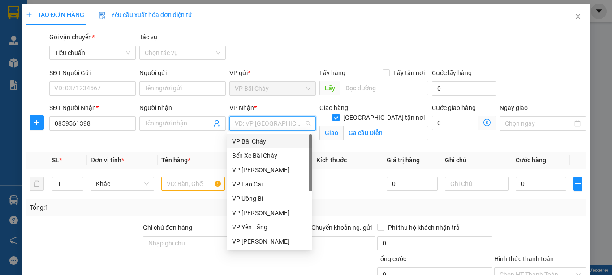
type input "d"
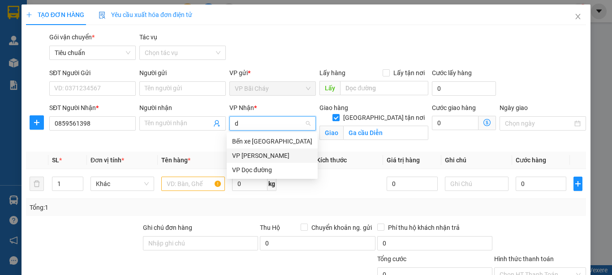
click at [268, 156] on div "VP [PERSON_NAME]" at bounding box center [272, 156] width 80 height 10
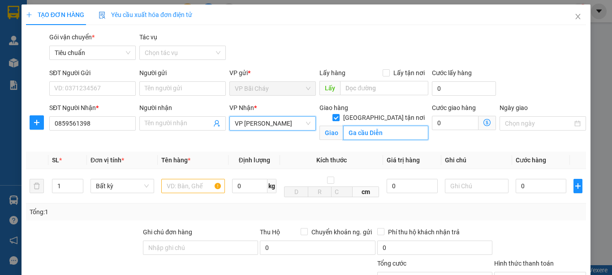
click at [383, 126] on input "Ga cầu Diễn" at bounding box center [385, 133] width 85 height 14
type input "Ga cầu Diễn, từ liêm , HN"
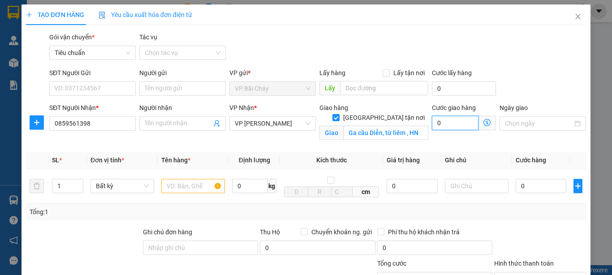
click at [455, 124] on input "0" at bounding box center [455, 123] width 47 height 14
type input "7"
type input "70"
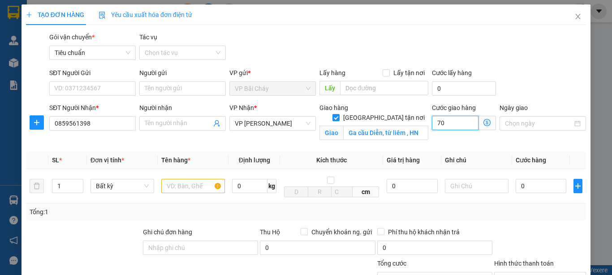
type input "70"
type input "70.000"
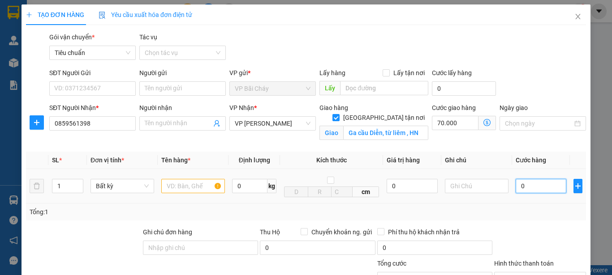
click at [529, 185] on input "0" at bounding box center [540, 186] width 51 height 14
type input "5"
type input "70.005"
type input "50"
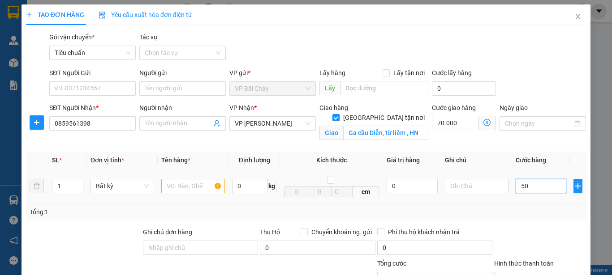
type input "70.050"
type input "50.000"
type input "120.000"
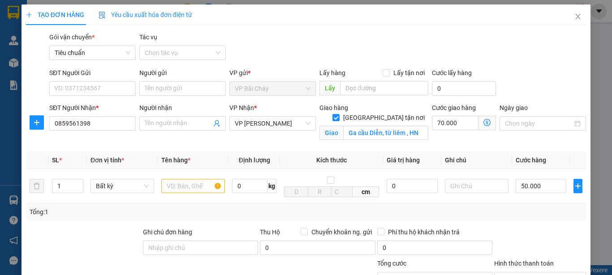
click at [533, 57] on div "Gói vận chuyển * Tiêu chuẩn Tác vụ Chọn tác vụ" at bounding box center [317, 47] width 540 height 31
click at [93, 92] on input "SĐT Người Gửi" at bounding box center [92, 88] width 86 height 14
click at [66, 89] on input "SĐT Người Gửi" at bounding box center [92, 88] width 86 height 14
type input "0394815618"
click at [286, 39] on div "Gói vận chuyển * Tiêu chuẩn Tác vụ Chọn tác vụ" at bounding box center [317, 47] width 540 height 31
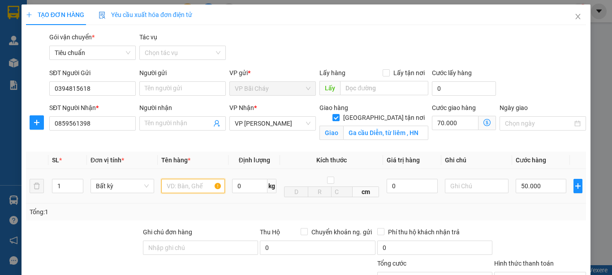
click at [195, 188] on input "text" at bounding box center [193, 186] width 64 height 14
type input "3 t xốp dính liền"
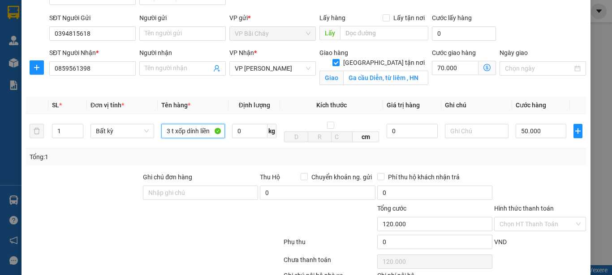
scroll to position [90, 0]
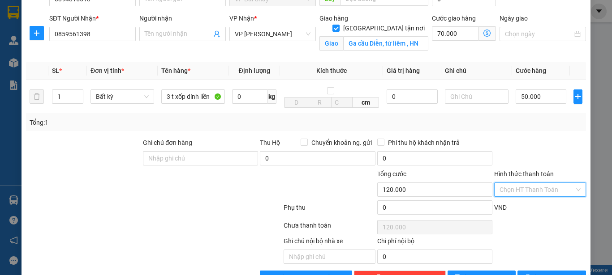
click at [524, 188] on input "Hình thức thanh toán" at bounding box center [536, 189] width 75 height 13
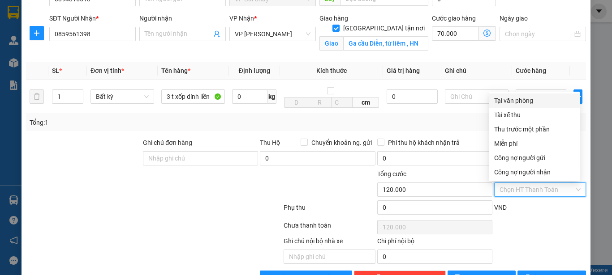
click at [519, 101] on div "Tại văn phòng" at bounding box center [534, 101] width 80 height 10
type input "0"
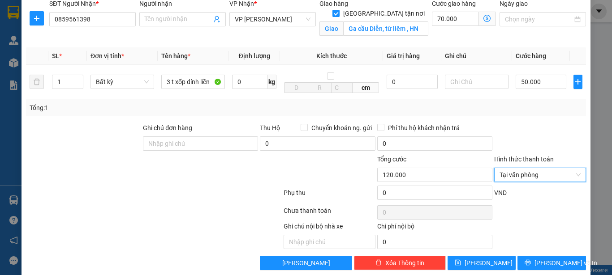
scroll to position [117, 0]
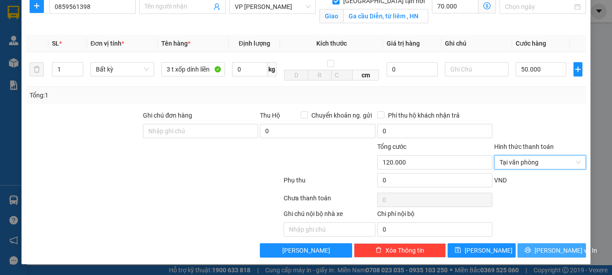
click at [547, 251] on span "[PERSON_NAME] và In" at bounding box center [565, 251] width 63 height 10
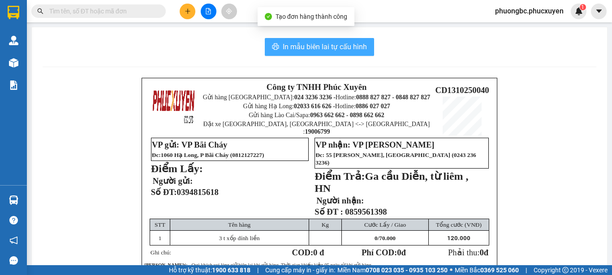
click at [308, 44] on span "In mẫu biên lai tự cấu hình" at bounding box center [325, 46] width 84 height 11
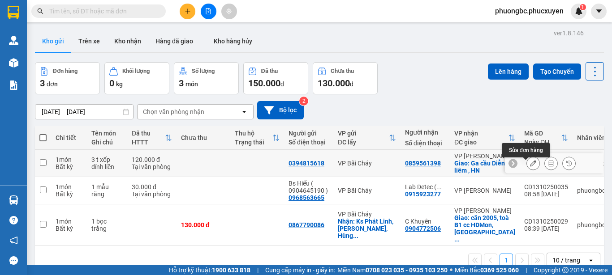
click at [530, 166] on icon at bounding box center [533, 163] width 6 height 6
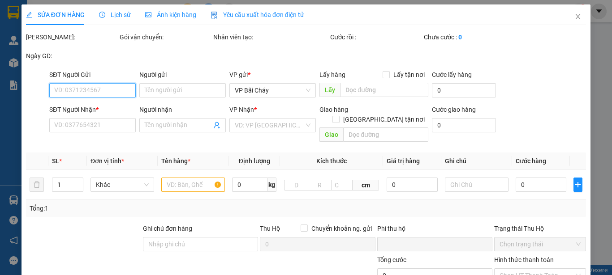
type input "0394815618"
type input "0859561398"
checkbox input "true"
type input "Ga cầu Diễn, từ liêm , HN"
type input "0"
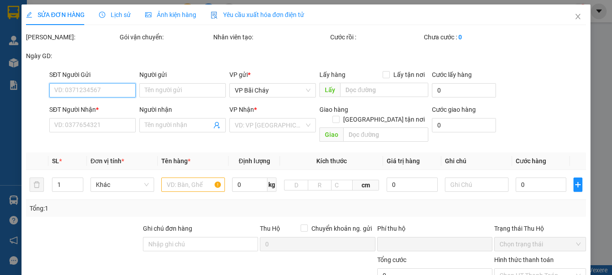
type input "120.000"
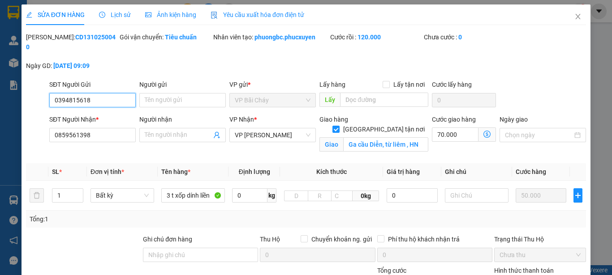
drag, startPoint x: 104, startPoint y: 92, endPoint x: 21, endPoint y: 91, distance: 83.3
click at [21, 91] on div "SỬA ĐƠN HÀNG Lịch sử Ảnh kiện hàng Yêu cầu xuất hóa đơn điện tử Total Paid Fee …" at bounding box center [305, 196] width 569 height 384
drag, startPoint x: 96, startPoint y: 38, endPoint x: 49, endPoint y: 41, distance: 47.1
click at [49, 41] on div "[PERSON_NAME]: CD1310250040" at bounding box center [72, 42] width 92 height 20
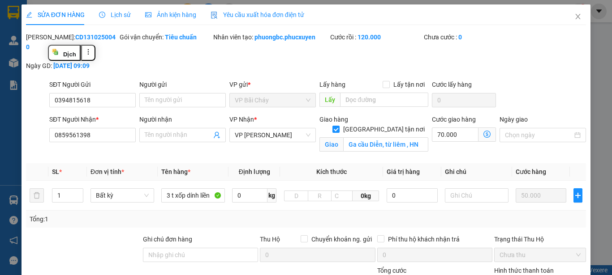
copy b "CD1310250040"
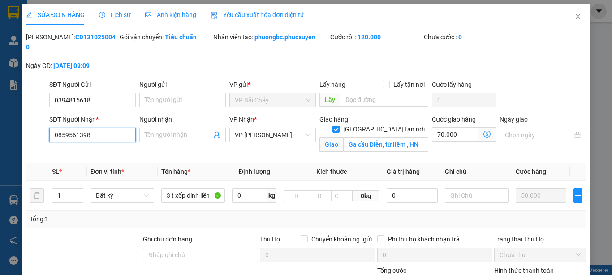
drag, startPoint x: 112, startPoint y: 124, endPoint x: 17, endPoint y: 124, distance: 94.5
click at [17, 124] on div "SỬA ĐƠN HÀNG Lịch sử Ảnh kiện hàng Yêu cầu xuất hóa đơn điện tử Total Paid Fee …" at bounding box center [306, 137] width 612 height 275
click at [456, 189] on input "text" at bounding box center [477, 196] width 64 height 14
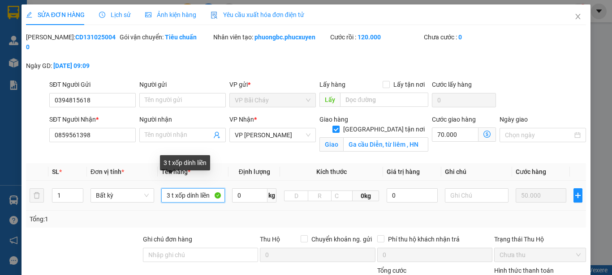
click at [209, 189] on input "3 t xốp dính liền" at bounding box center [193, 196] width 64 height 14
type input "3 t xốp dính liền SHIP NGAY"
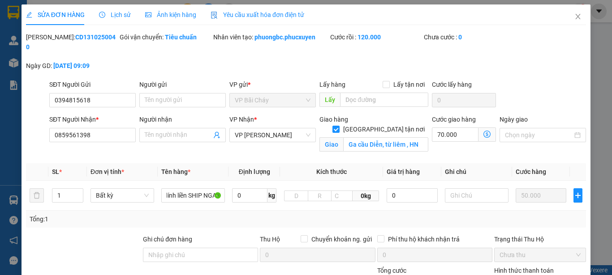
scroll to position [0, 0]
click at [90, 235] on div at bounding box center [83, 250] width 117 height 31
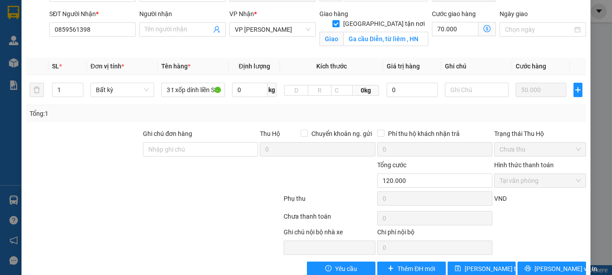
scroll to position [114, 0]
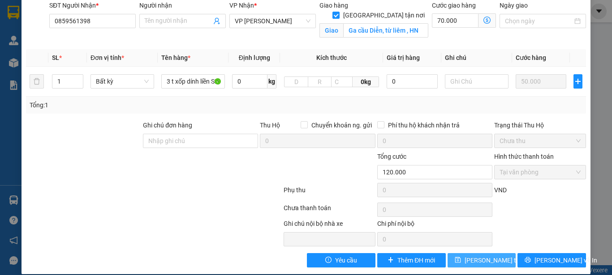
click at [476, 256] on span "[PERSON_NAME] thay đổi" at bounding box center [500, 261] width 72 height 10
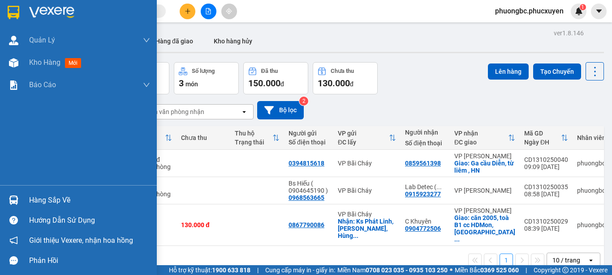
click at [42, 201] on div "Hàng sắp về" at bounding box center [89, 200] width 121 height 13
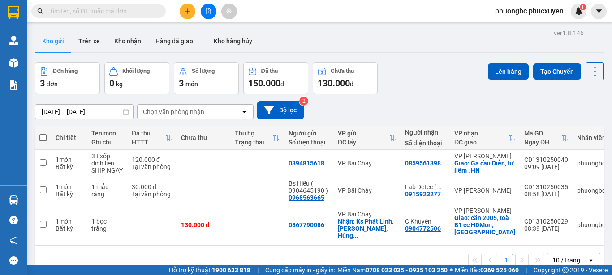
click at [433, 80] on section "Kết quả tìm kiếm ( 0 ) Bộ lọc No Data phuongbc.phucxuyen 1 [PERSON_NAME] lý gia…" at bounding box center [306, 137] width 612 height 275
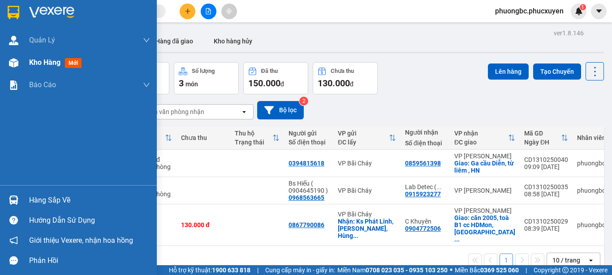
click at [52, 64] on span "Kho hàng" at bounding box center [44, 62] width 31 height 9
